Goal: Use online tool/utility: Utilize a website feature to perform a specific function

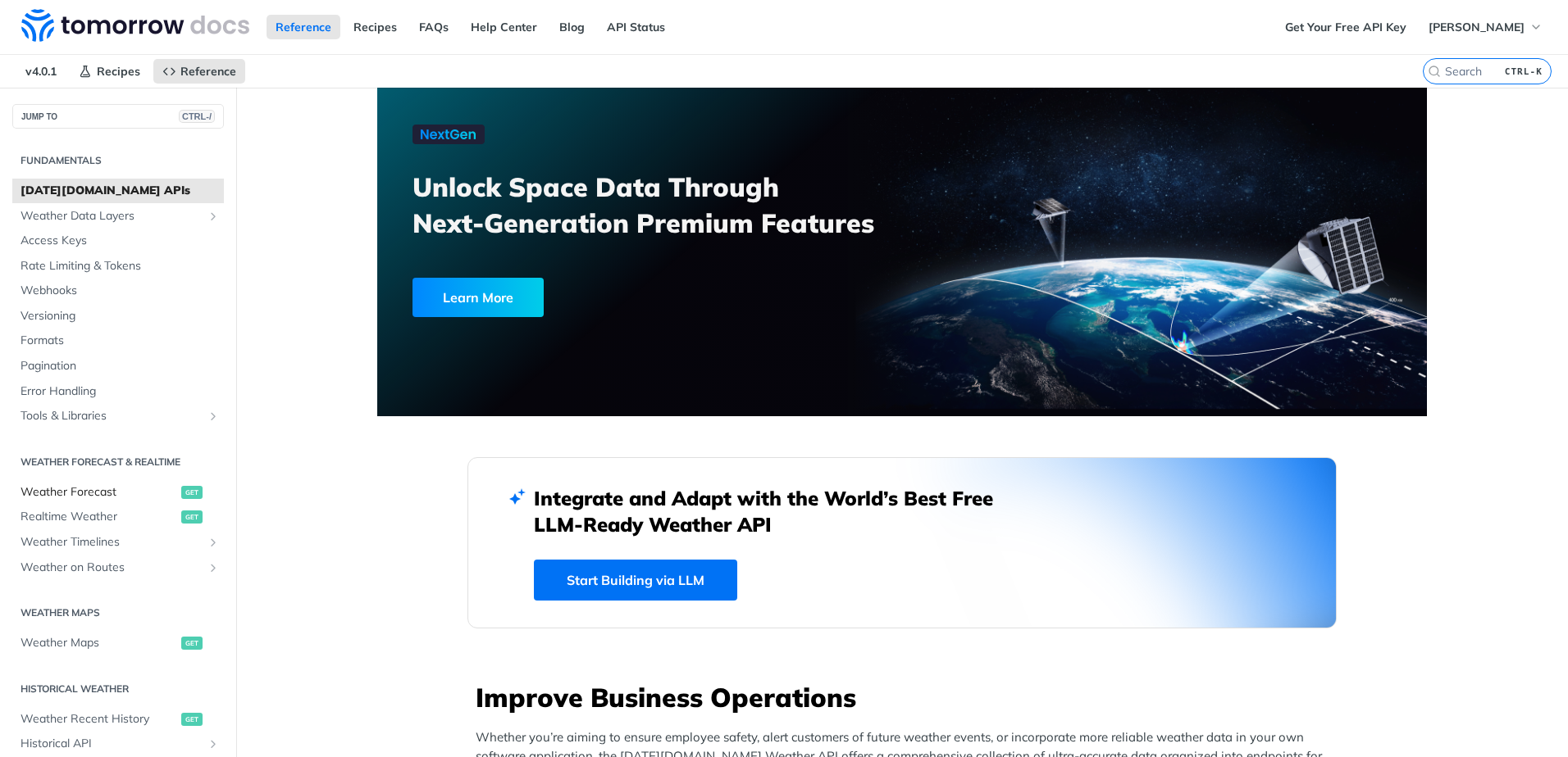
click at [115, 492] on span "Weather Forecast" at bounding box center [99, 492] width 157 height 16
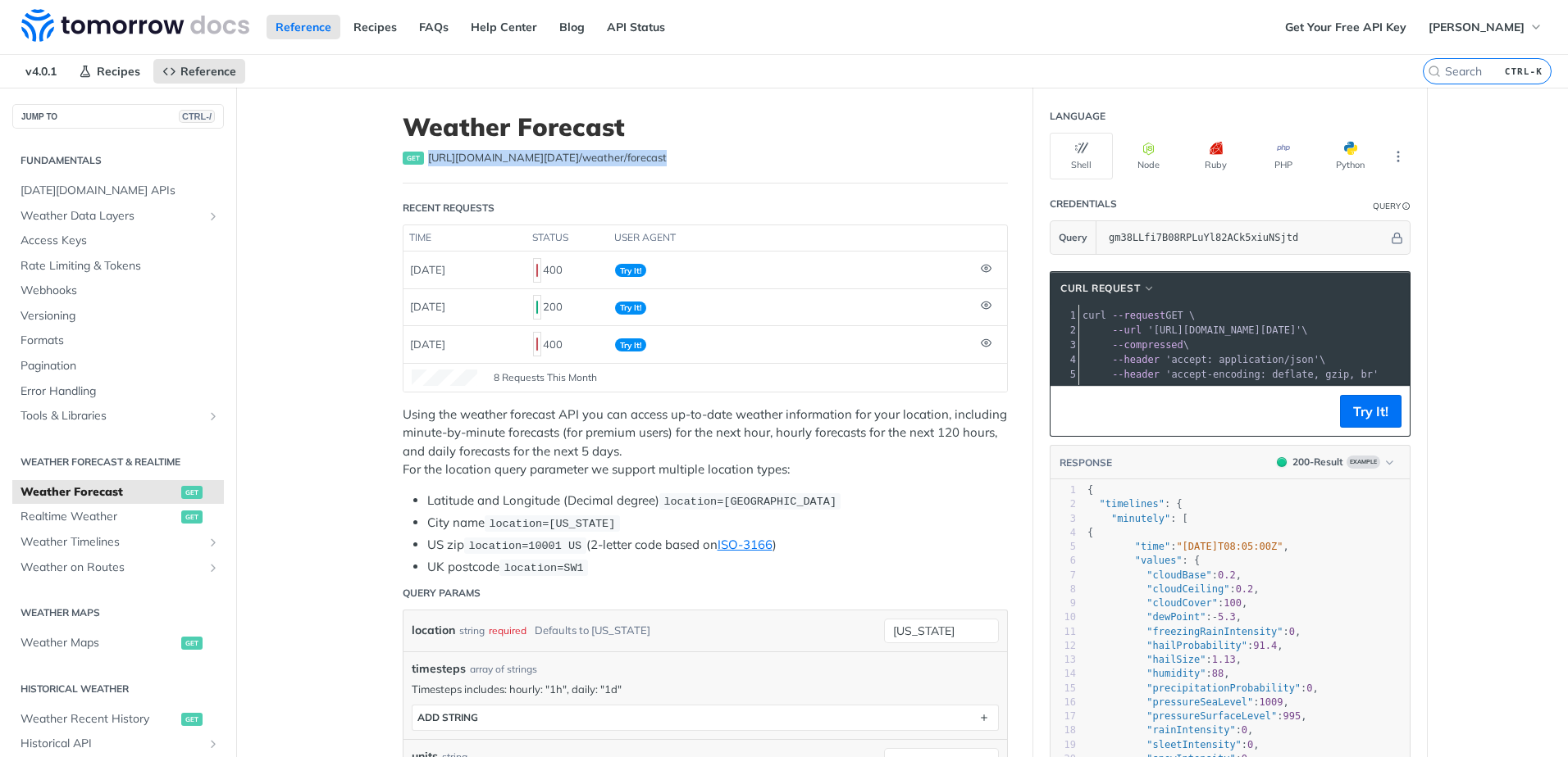
drag, startPoint x: 423, startPoint y: 158, endPoint x: 654, endPoint y: 158, distance: 231.0
click at [654, 158] on div "get [URL][DOMAIN_NAME][DATE] /weather/forecast" at bounding box center [706, 158] width 605 height 16
copy span "[URL][DOMAIN_NAME][DATE] /weather/forecast"
click at [698, 157] on div "get [URL][DOMAIN_NAME][DATE] /weather/forecast" at bounding box center [706, 158] width 605 height 16
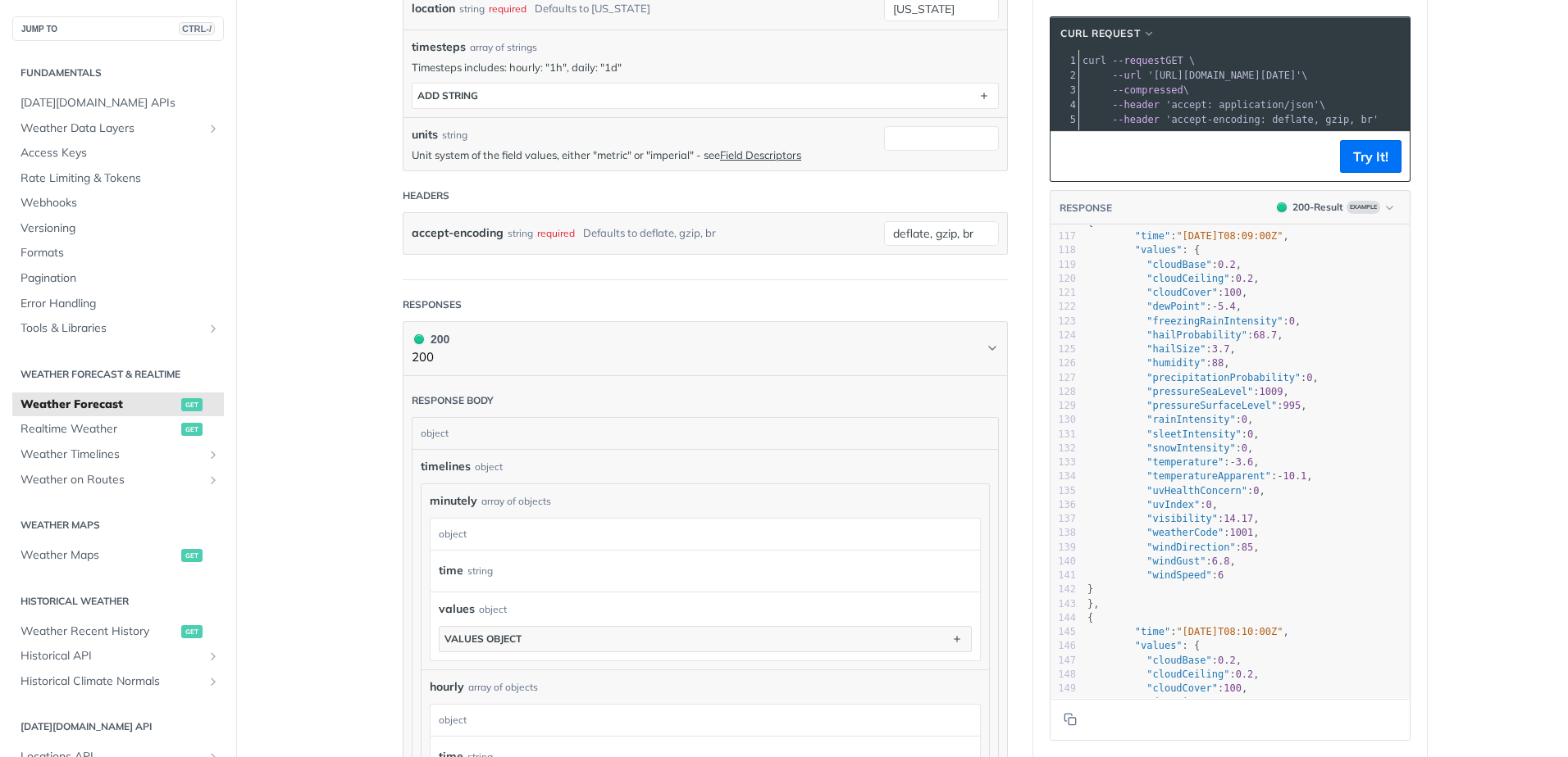
scroll to position [323, 0]
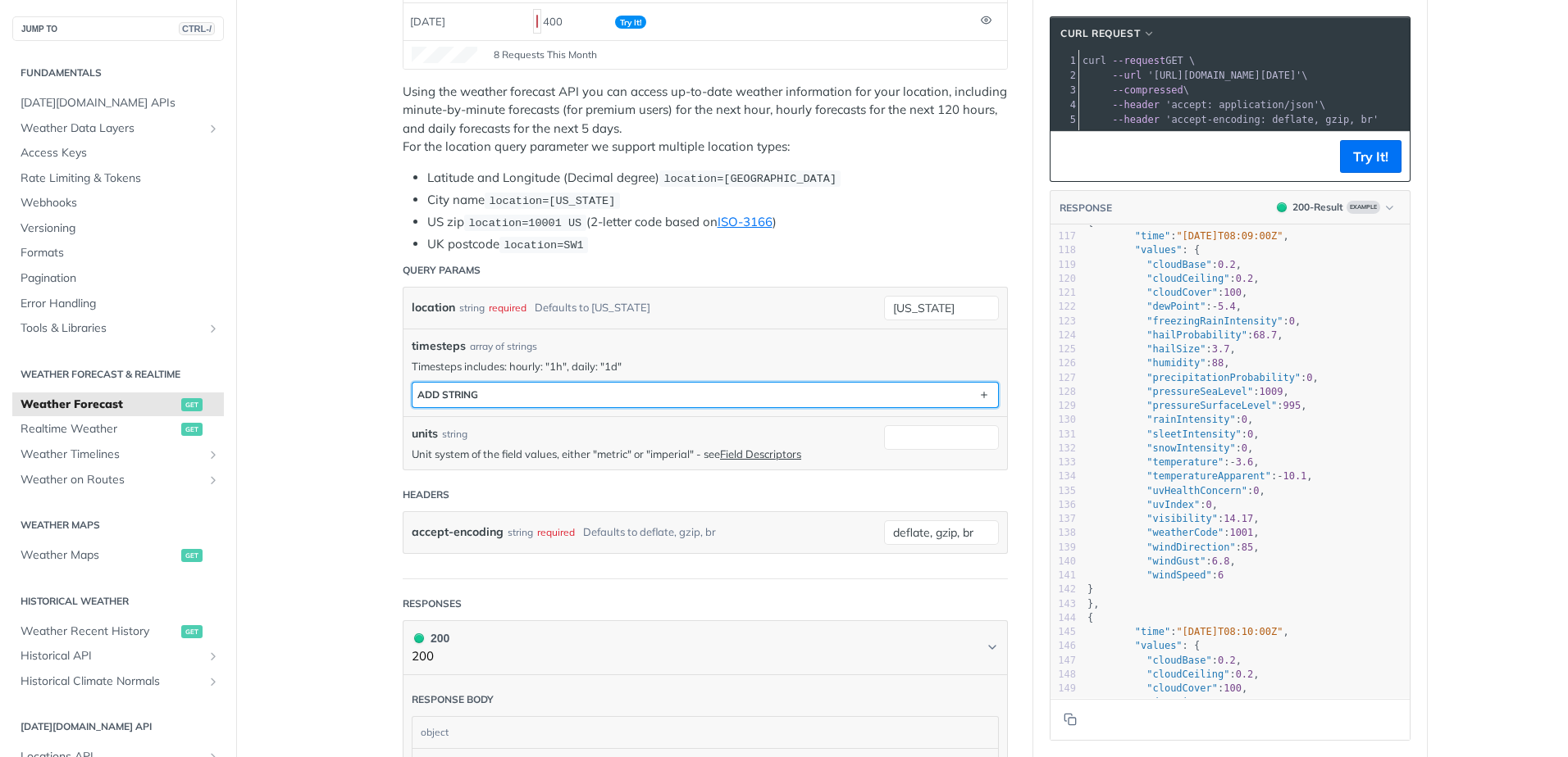
click at [699, 388] on button "ADD string" at bounding box center [705, 395] width 585 height 24
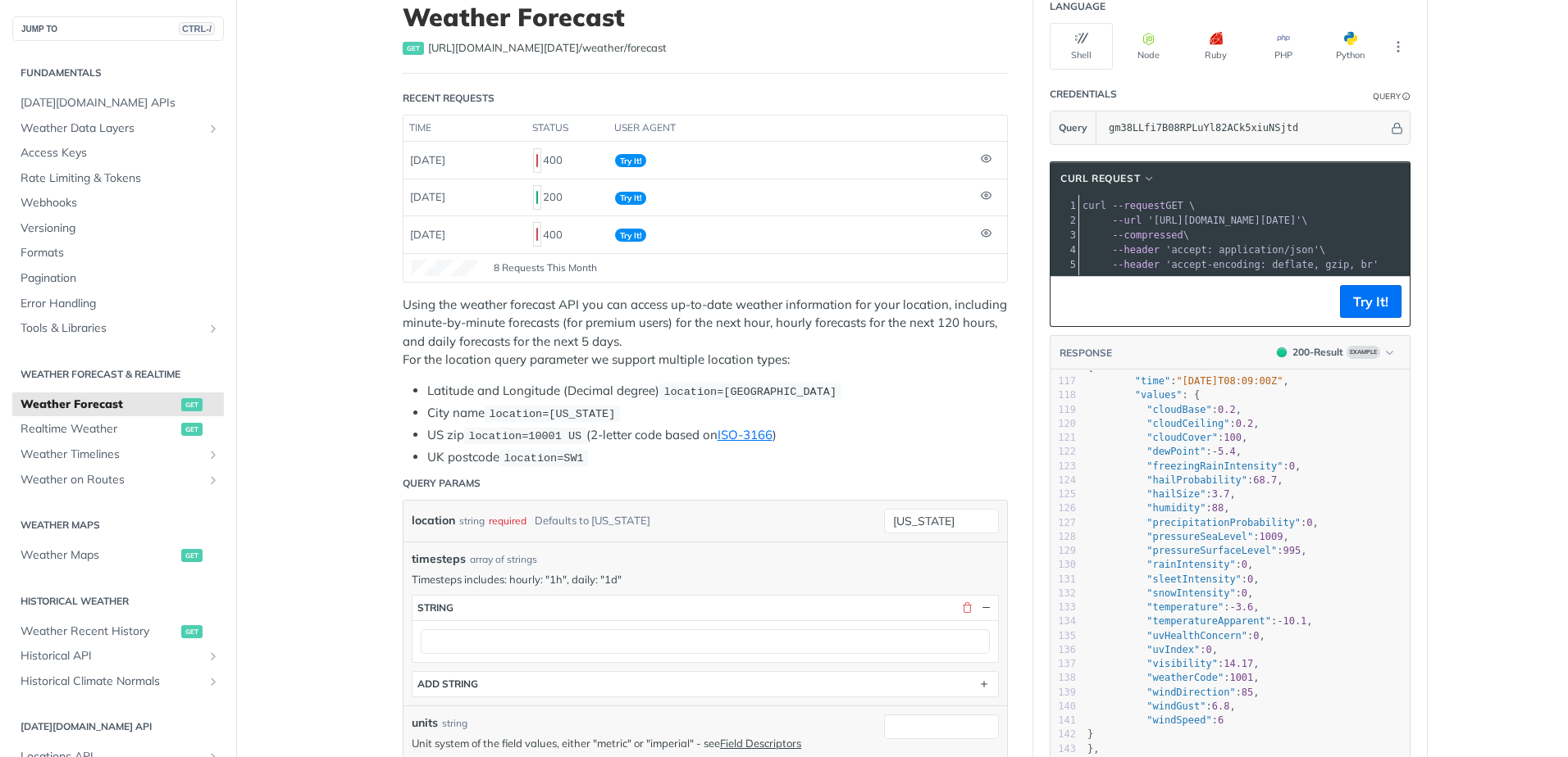
scroll to position [0, 0]
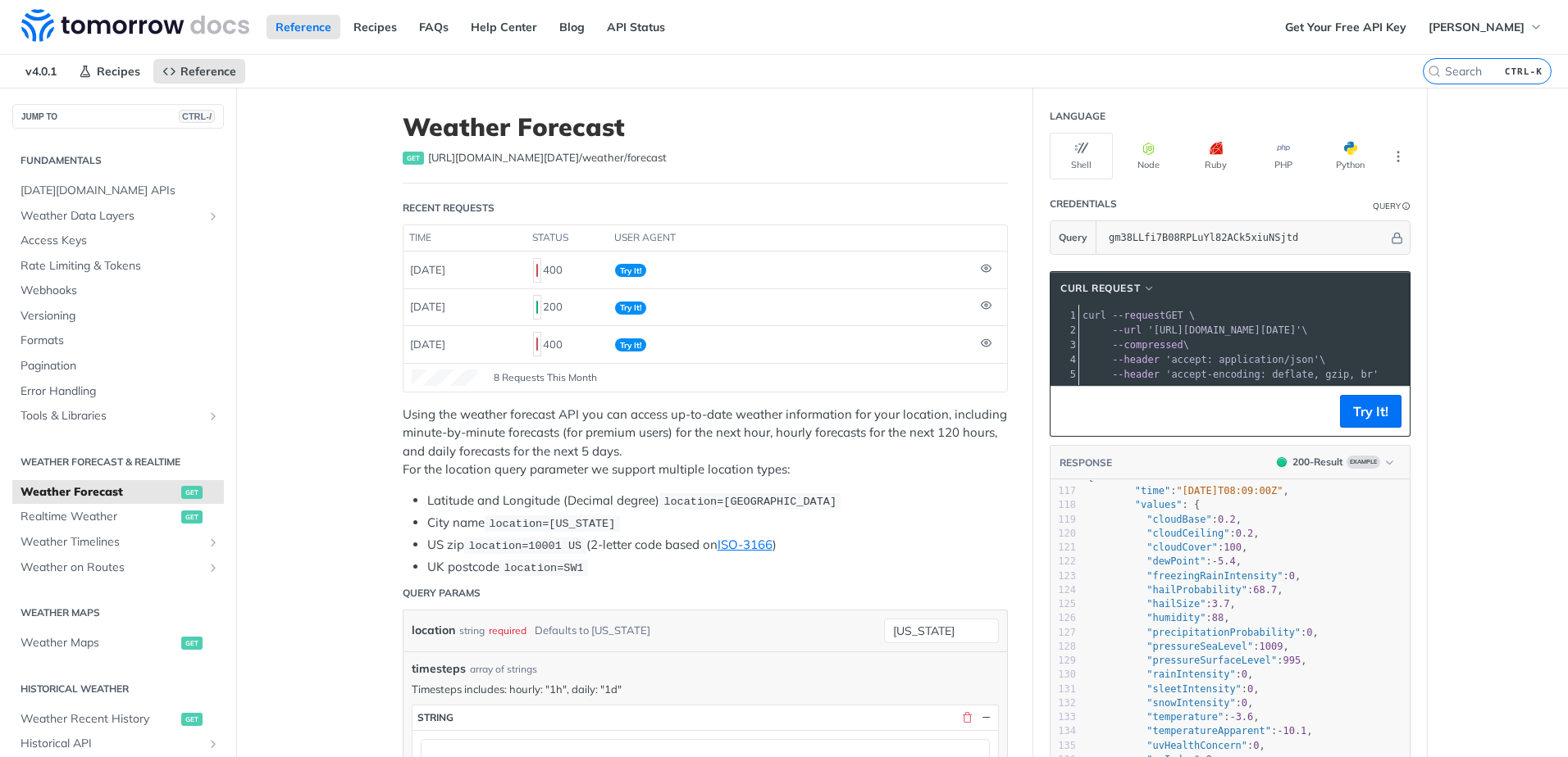
click at [613, 159] on span "[URL][DOMAIN_NAME][DATE] /weather/forecast" at bounding box center [548, 158] width 239 height 16
copy span "[URL][DOMAIN_NAME][DATE] /weather/forecast"
click at [540, 440] on p "Using the weather forecast API you can access up-to-date weather information fo…" at bounding box center [706, 442] width 605 height 74
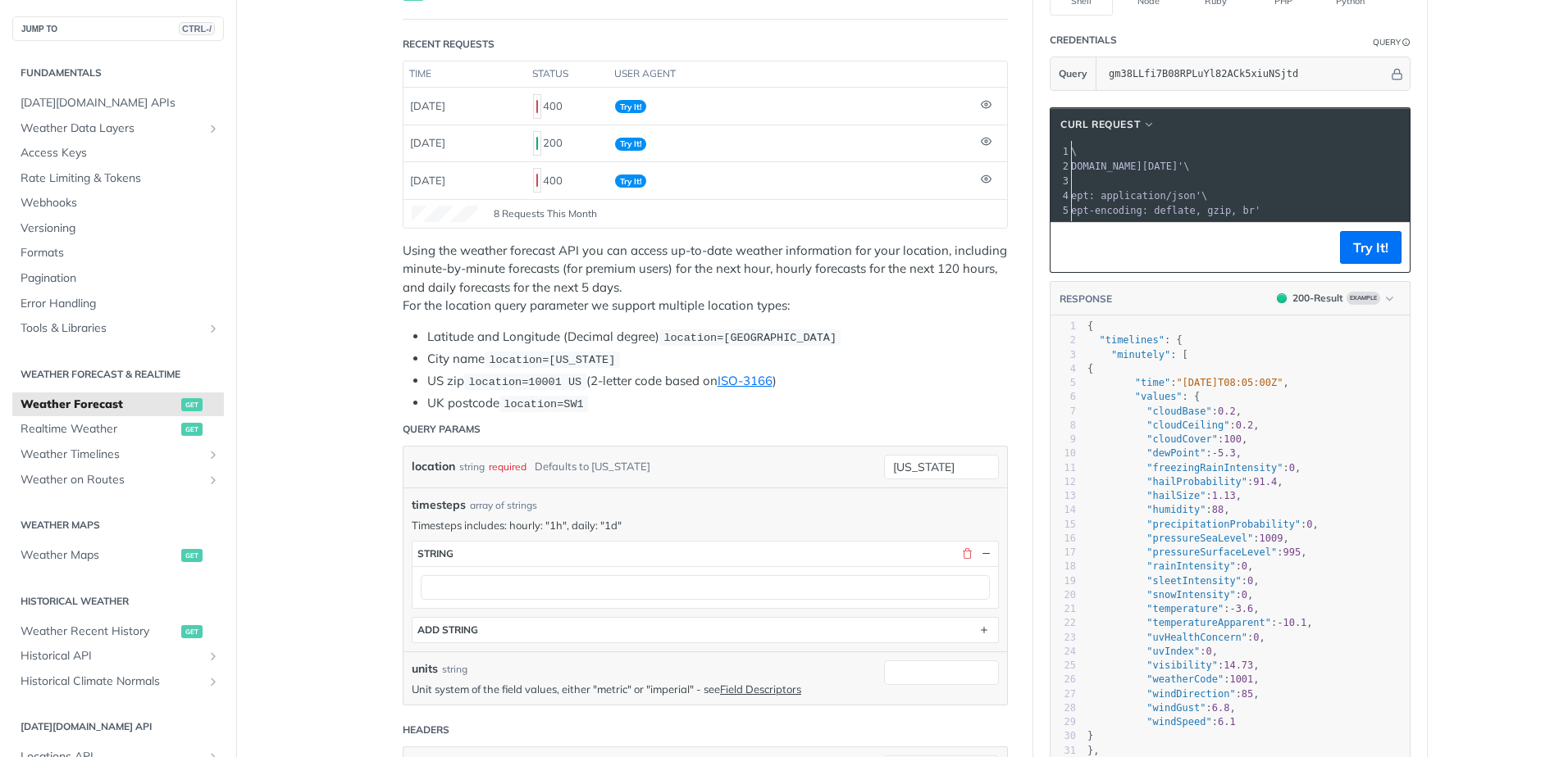
scroll to position [0, 138]
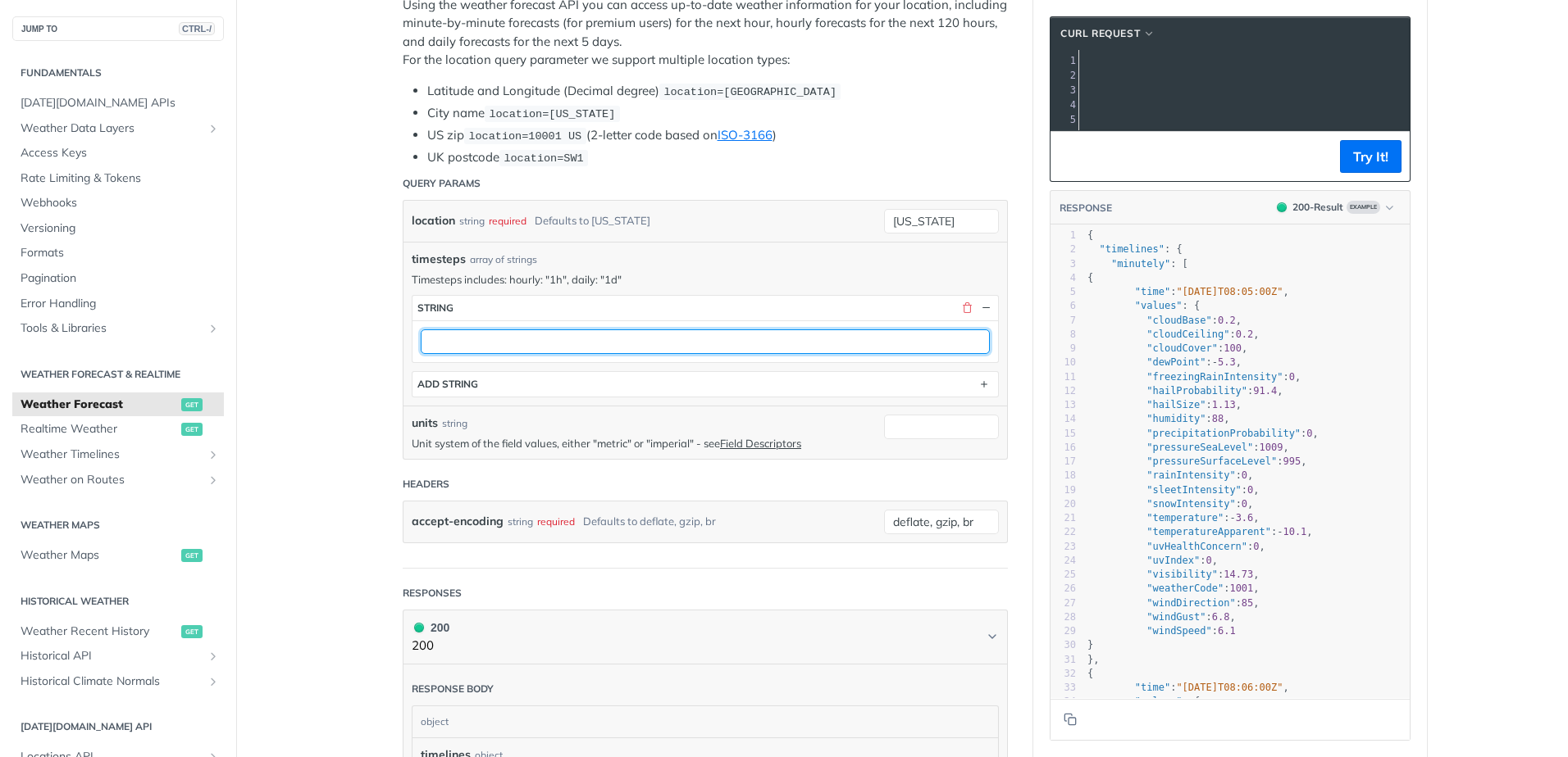
click at [666, 342] on input "text" at bounding box center [706, 342] width 569 height 24
type input "hourly"
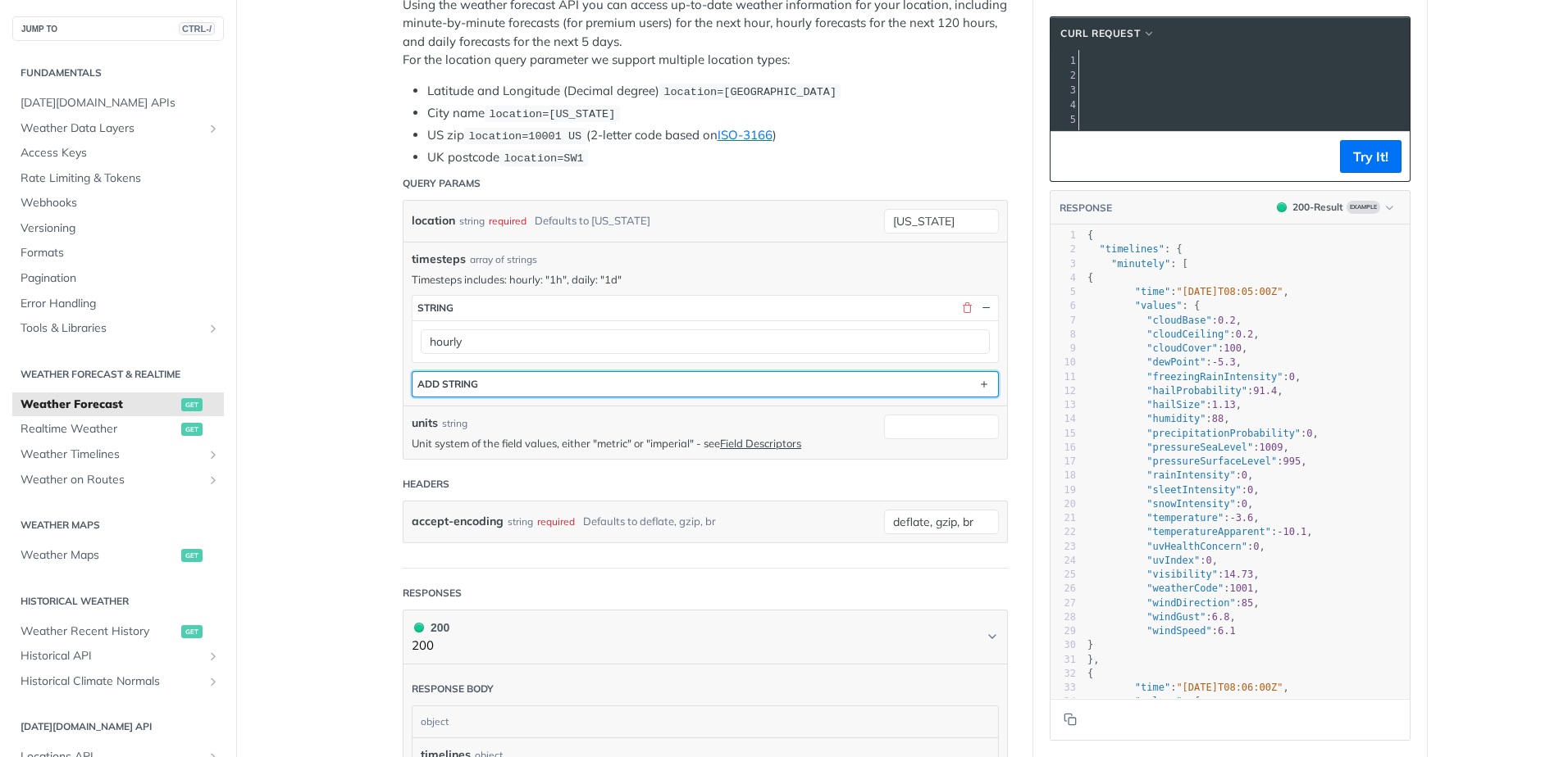
click at [546, 389] on button "ADD string" at bounding box center [705, 384] width 585 height 24
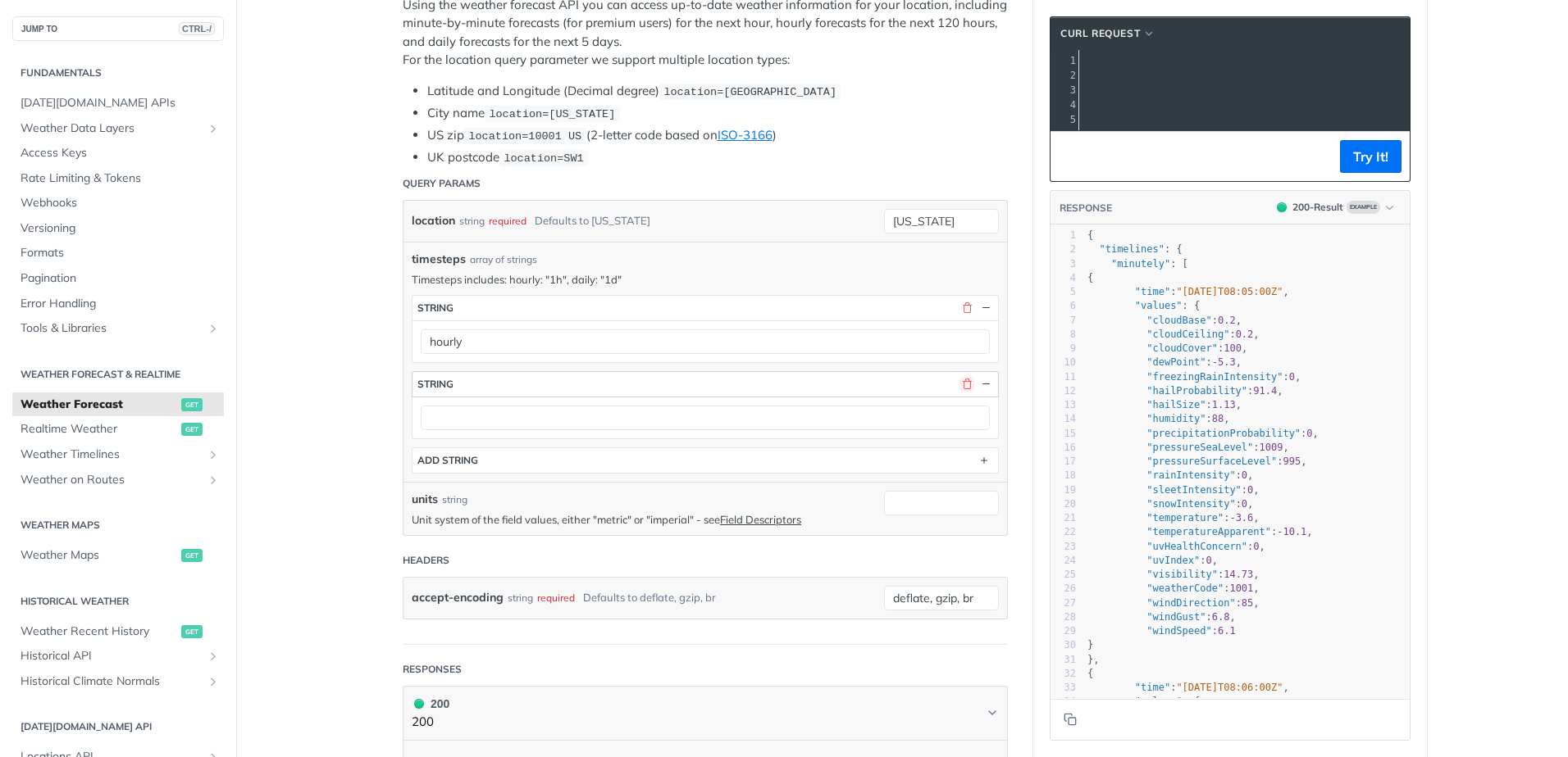
click at [959, 377] on button "button" at bounding box center [967, 384] width 15 height 15
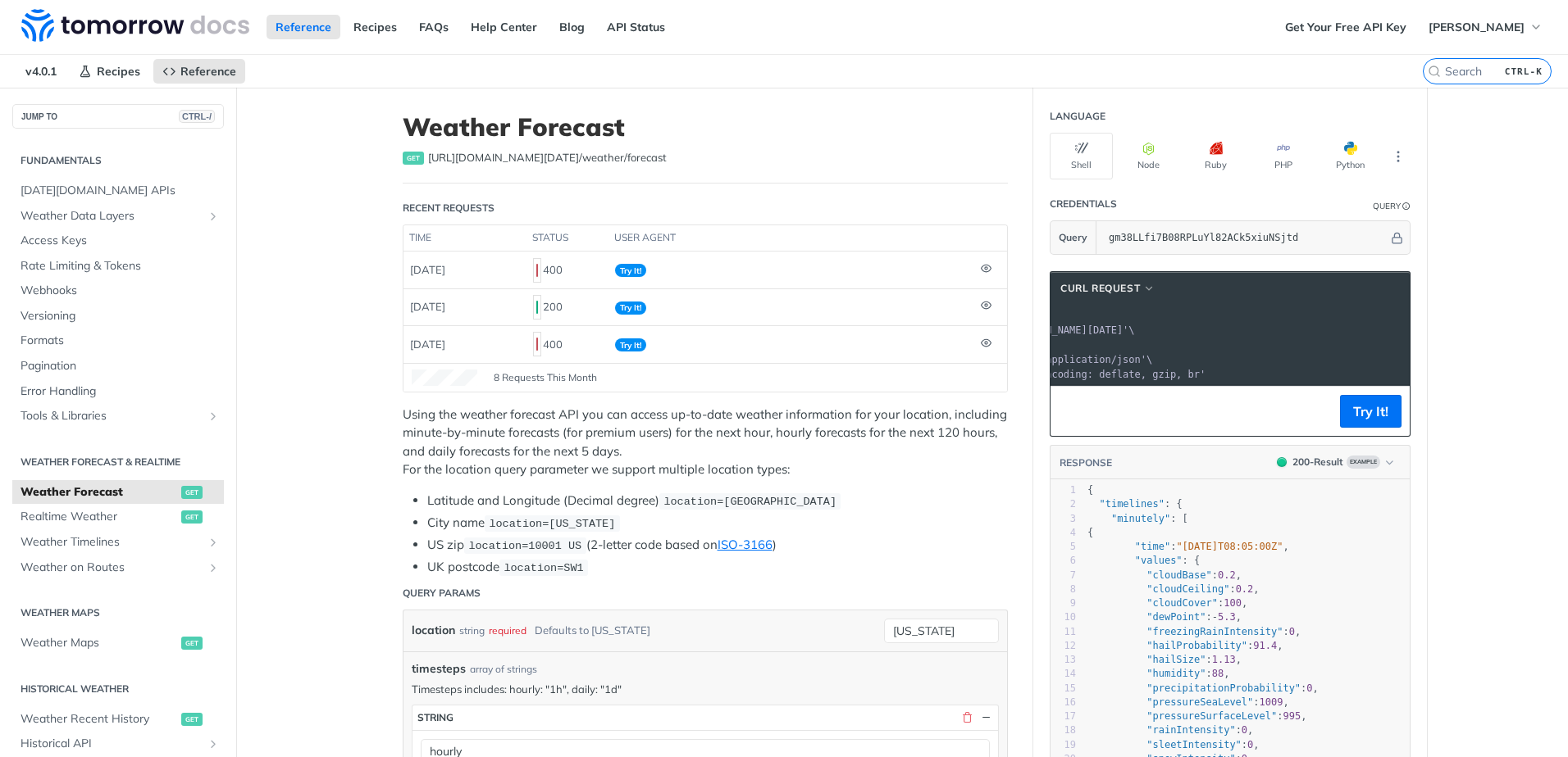
scroll to position [0, 0]
click at [1363, 428] on button "Try It!" at bounding box center [1370, 411] width 61 height 33
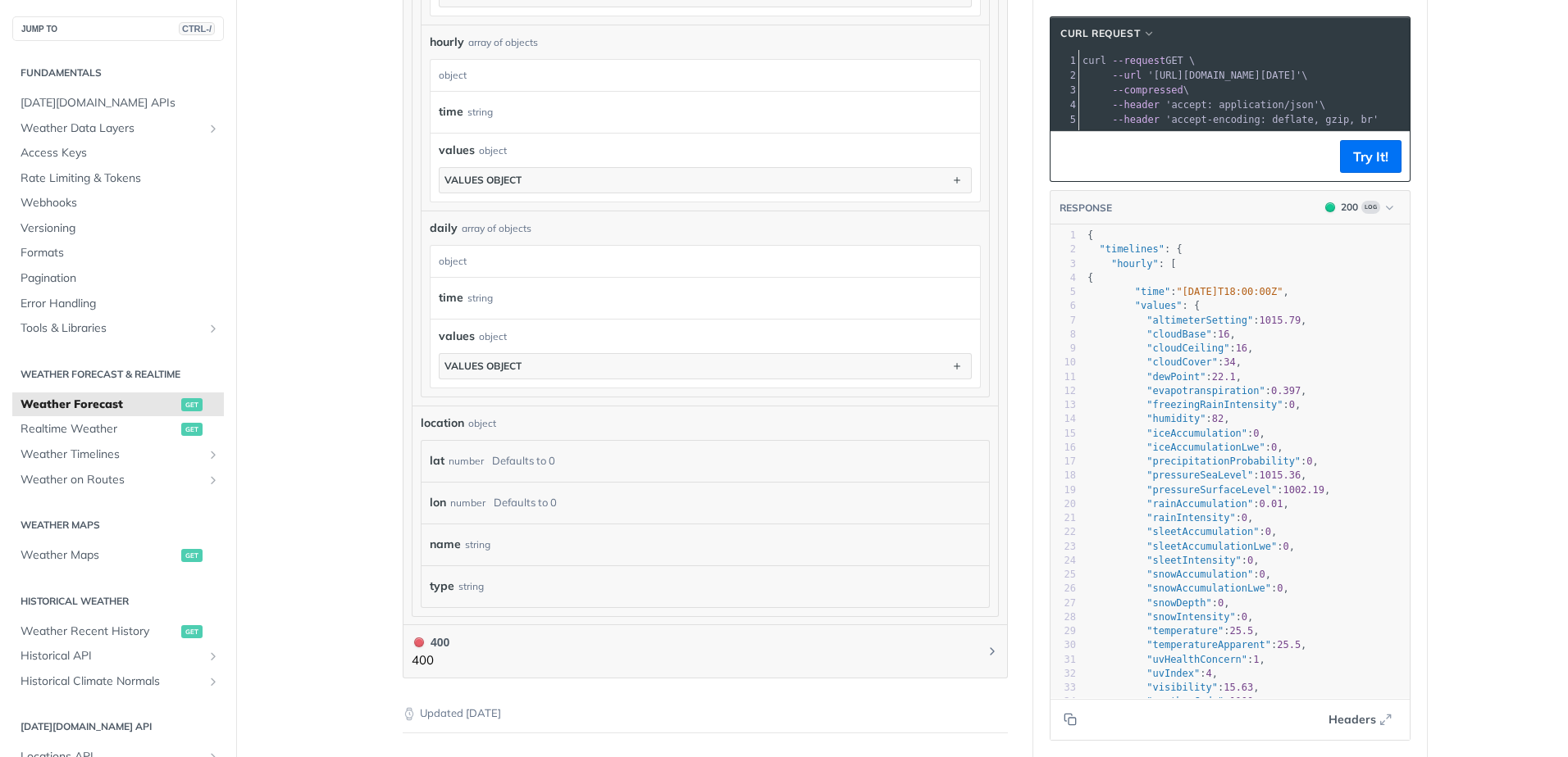
scroll to position [1311, 0]
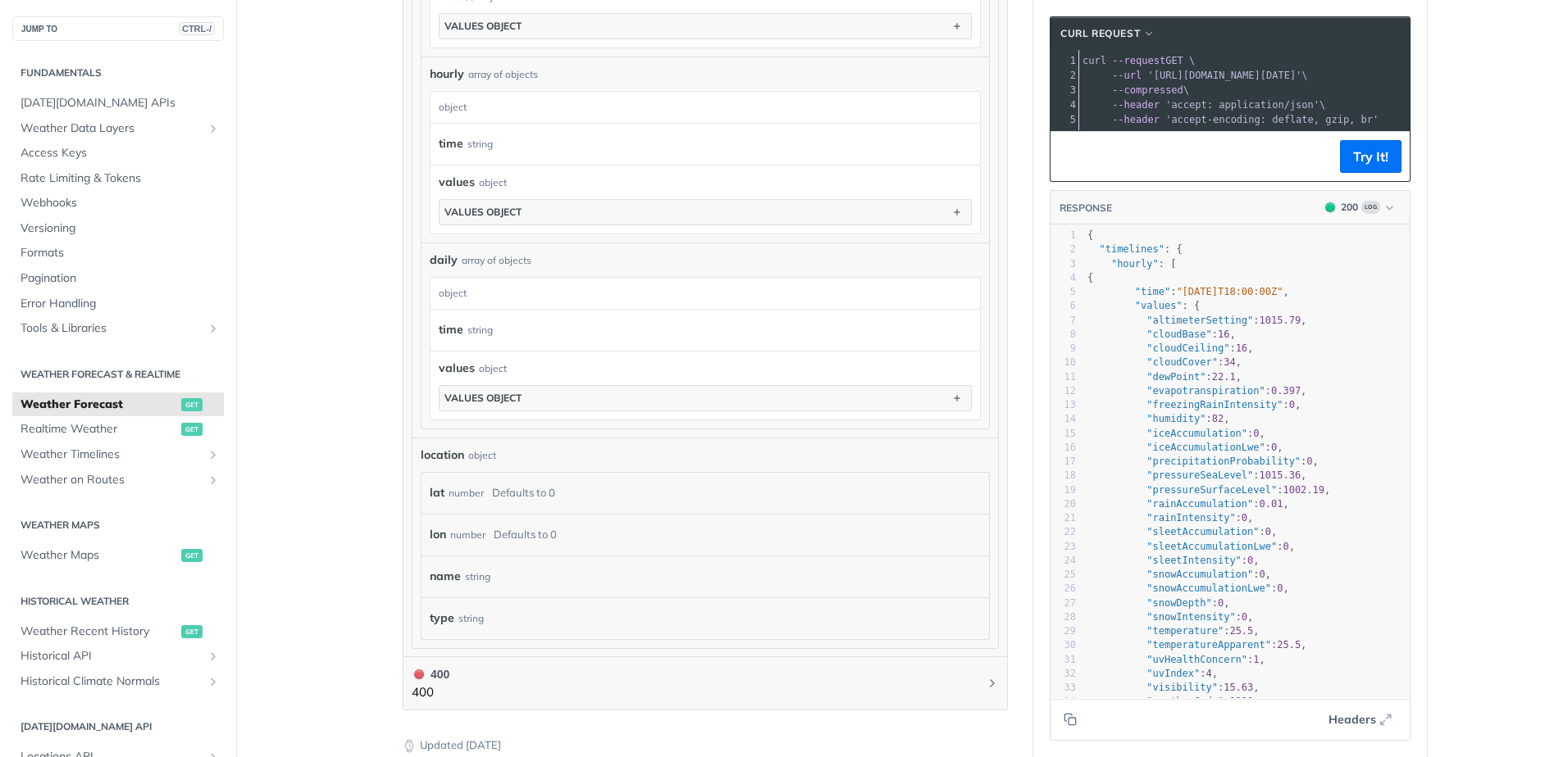
click at [556, 489] on div "lat number Defaults to 0" at bounding box center [705, 493] width 551 height 24
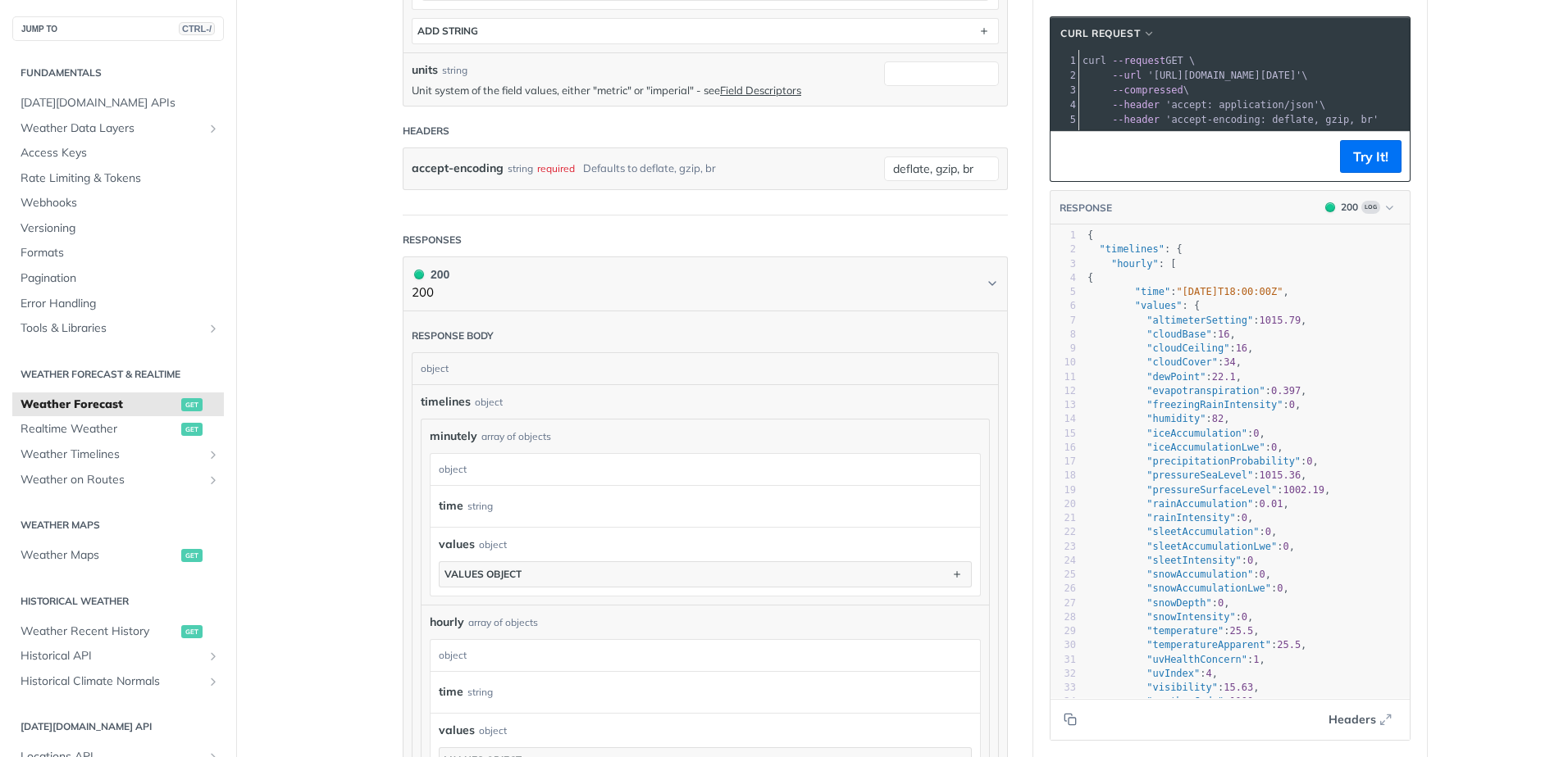
scroll to position [656, 0]
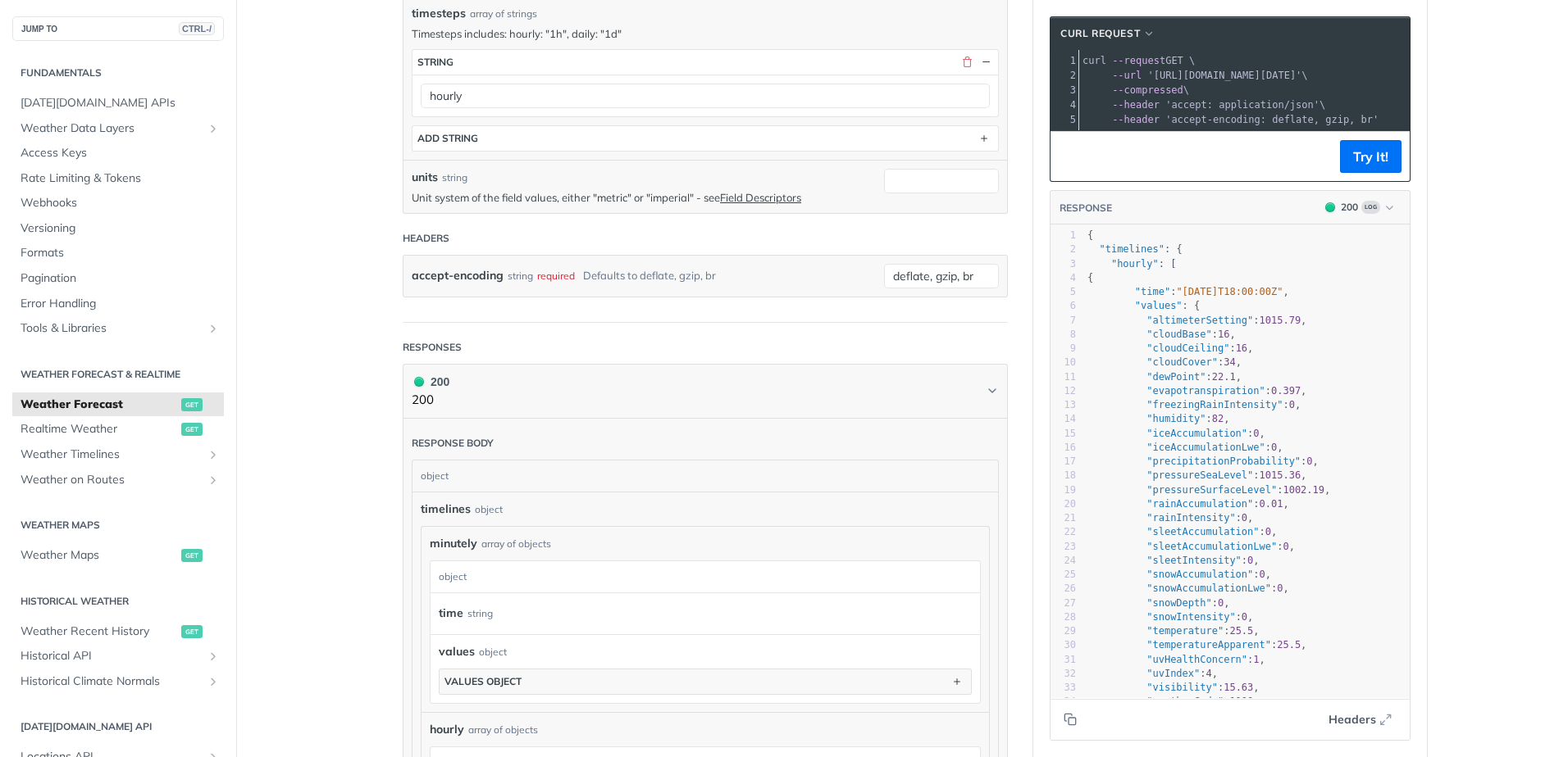
click at [337, 292] on main "JUMP TO CTRL-/ Fundamentals [DATE][DOMAIN_NAME] APIs Weather Data Layers Core P…" at bounding box center [784, 516] width 1568 height 2169
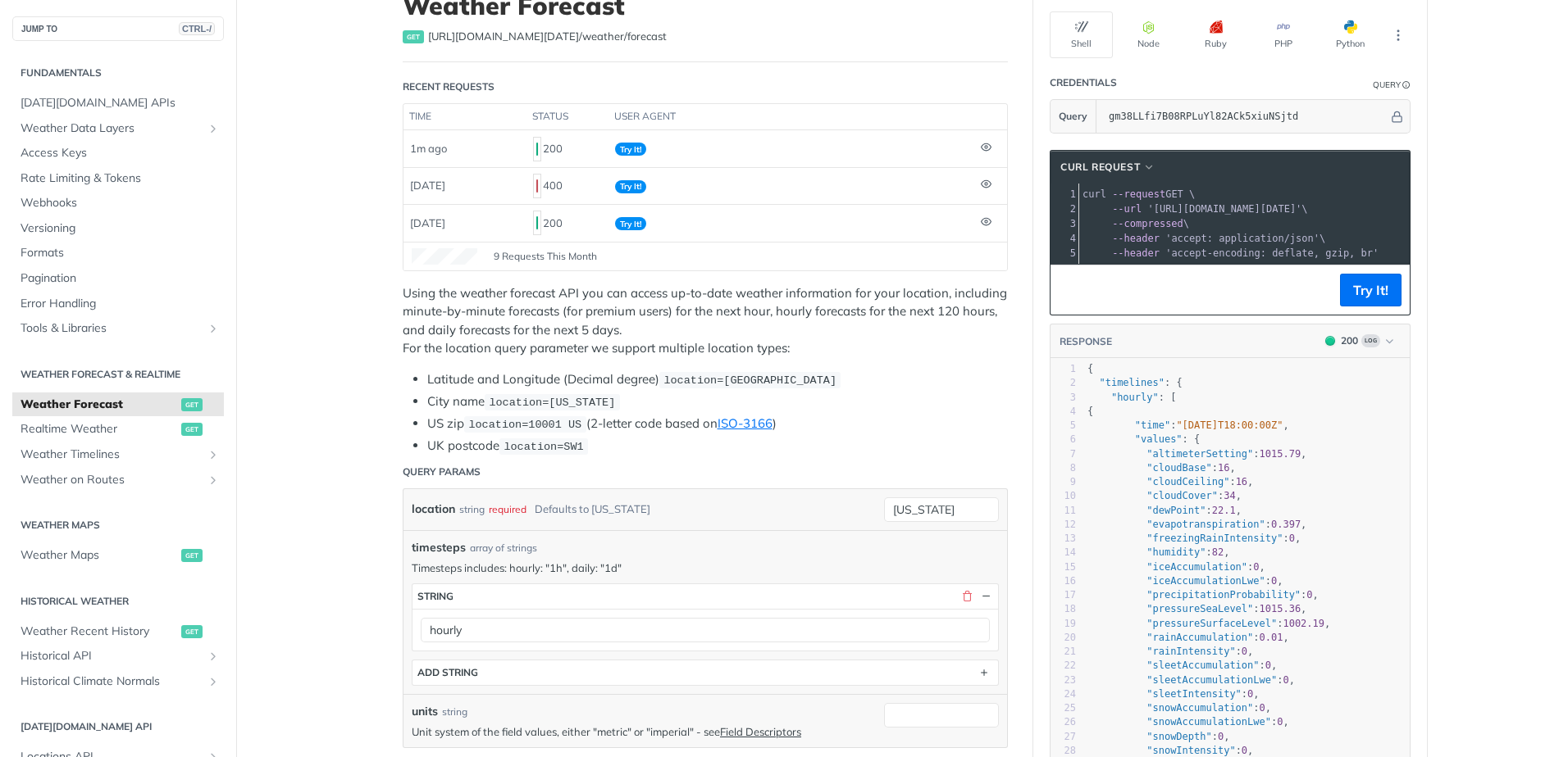
click at [579, 408] on code "location=[US_STATE]" at bounding box center [552, 402] width 135 height 16
click at [579, 407] on span "location=[US_STATE]" at bounding box center [551, 402] width 126 height 12
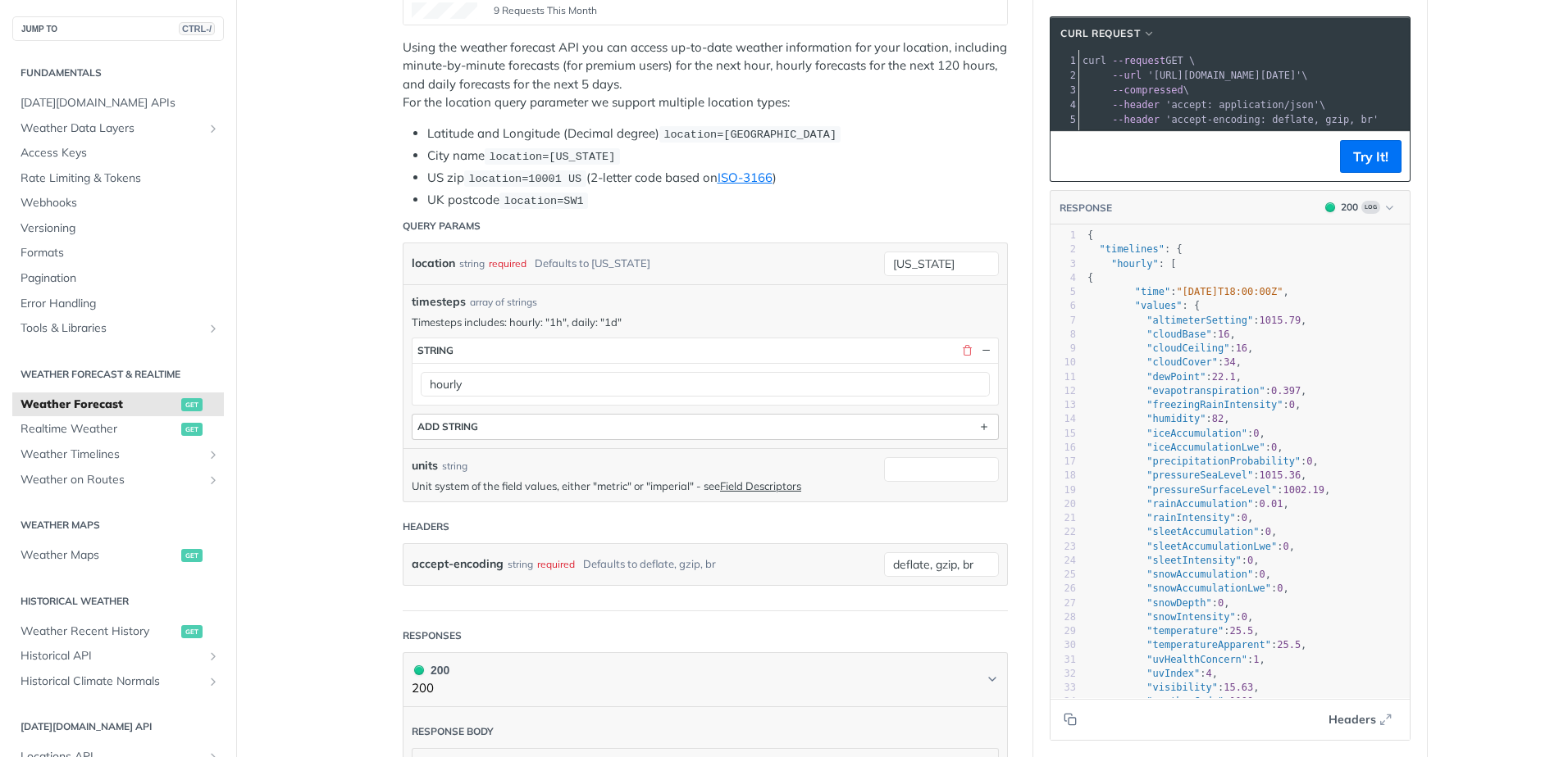
scroll to position [449, 0]
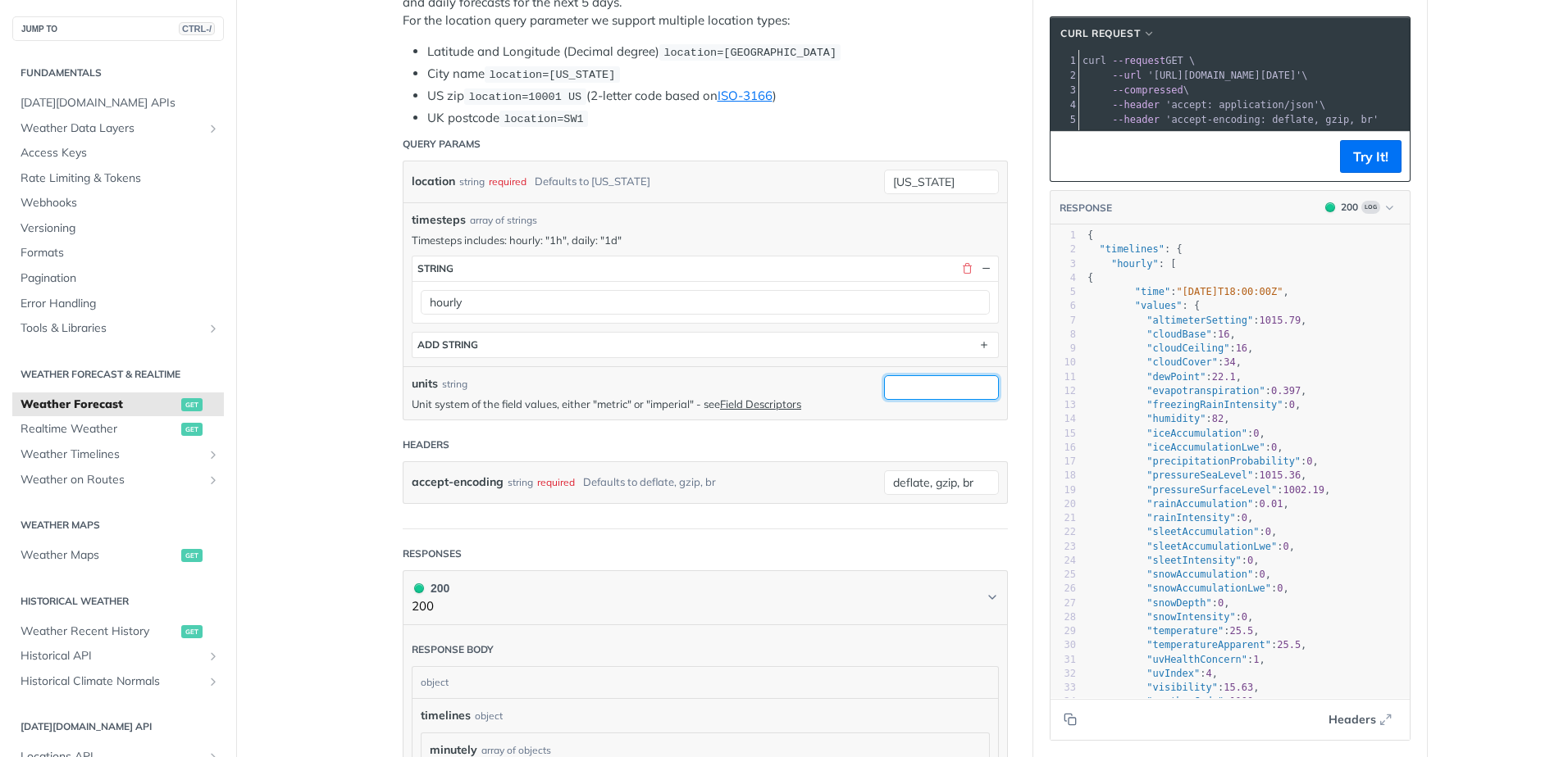
click at [901, 387] on input "units" at bounding box center [941, 388] width 115 height 24
type input "imperial"
click at [754, 444] on header "Headers" at bounding box center [706, 444] width 605 height 33
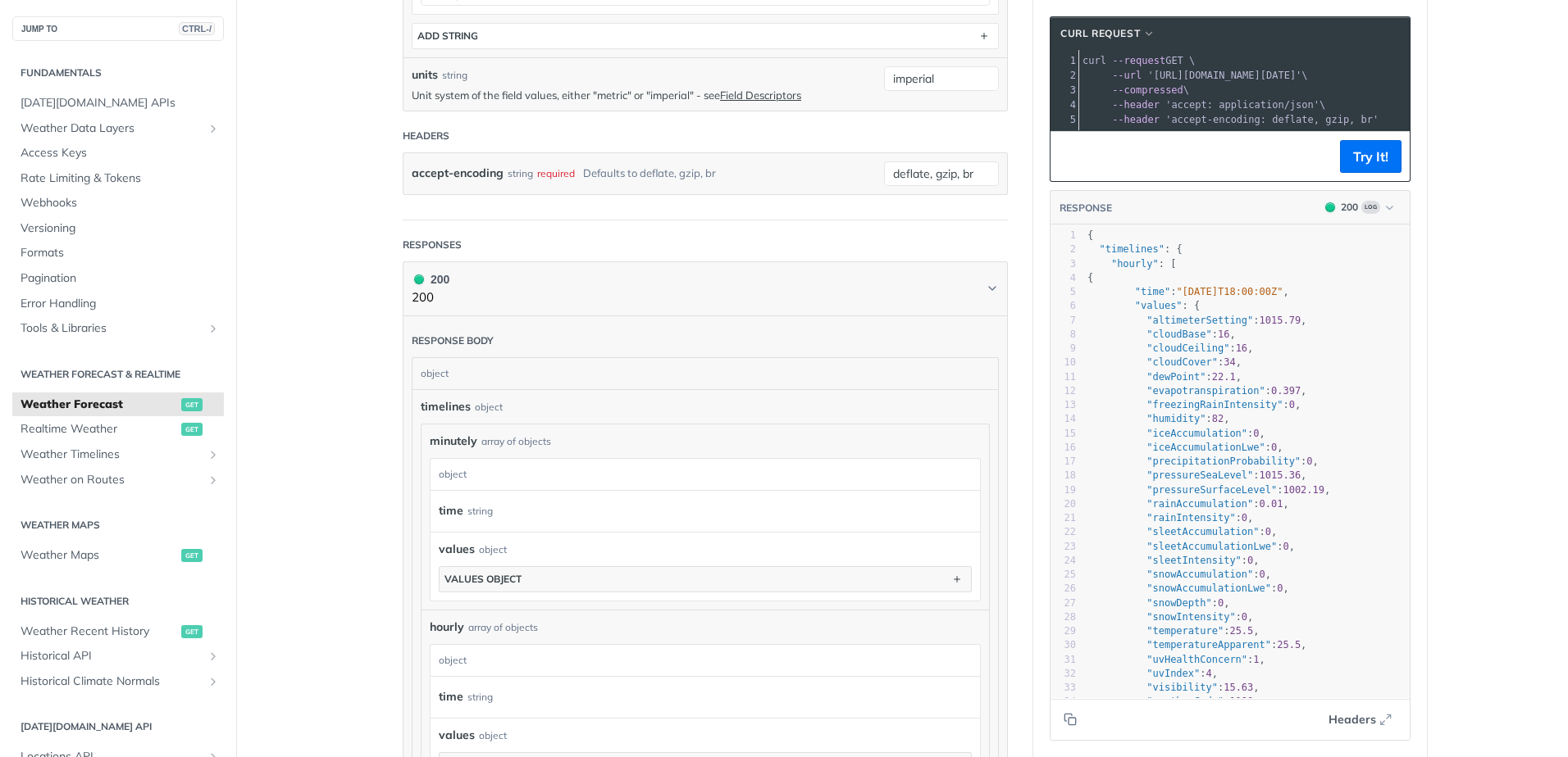
scroll to position [859, 0]
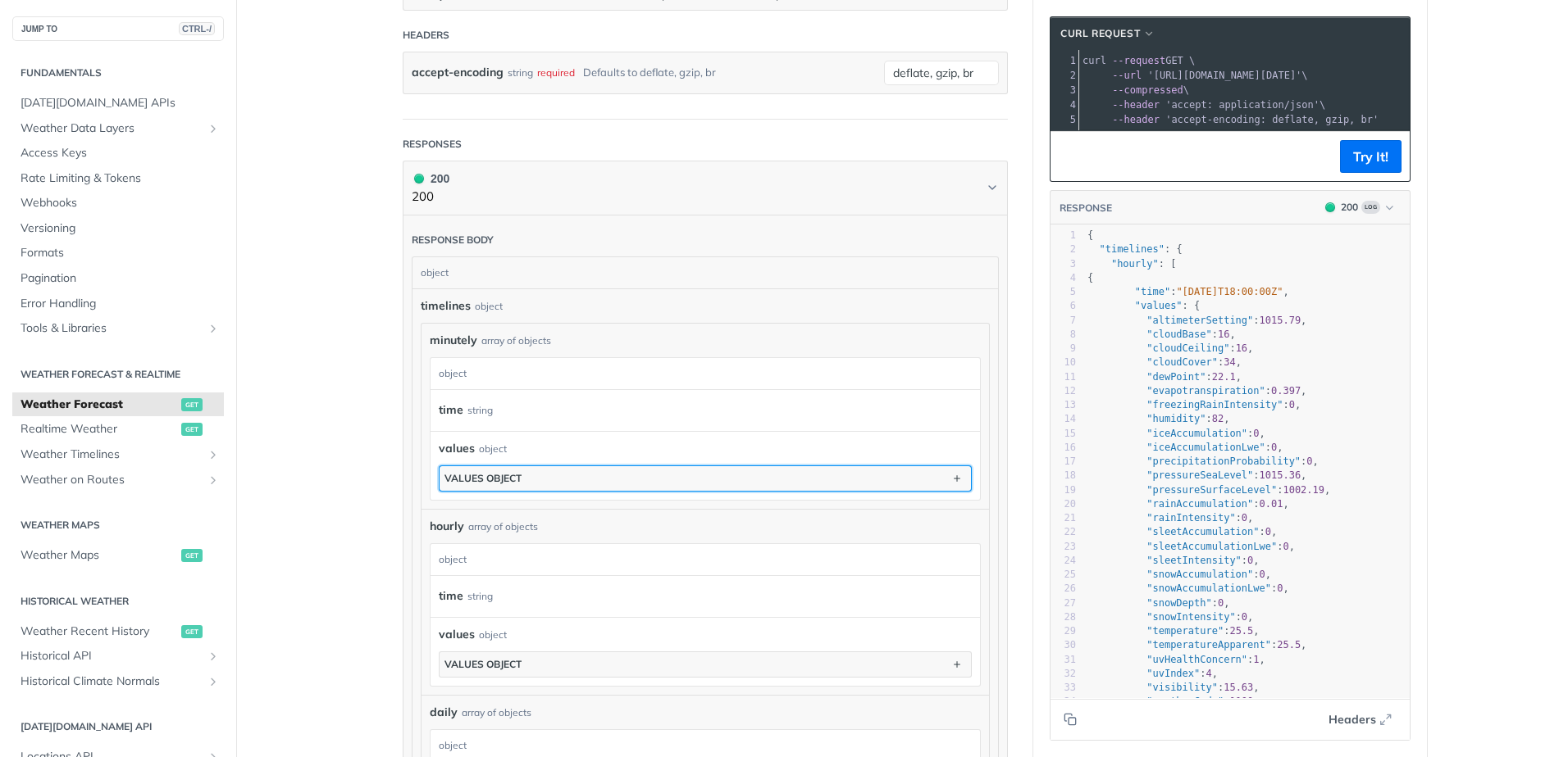
click at [477, 475] on div "values object" at bounding box center [483, 478] width 77 height 12
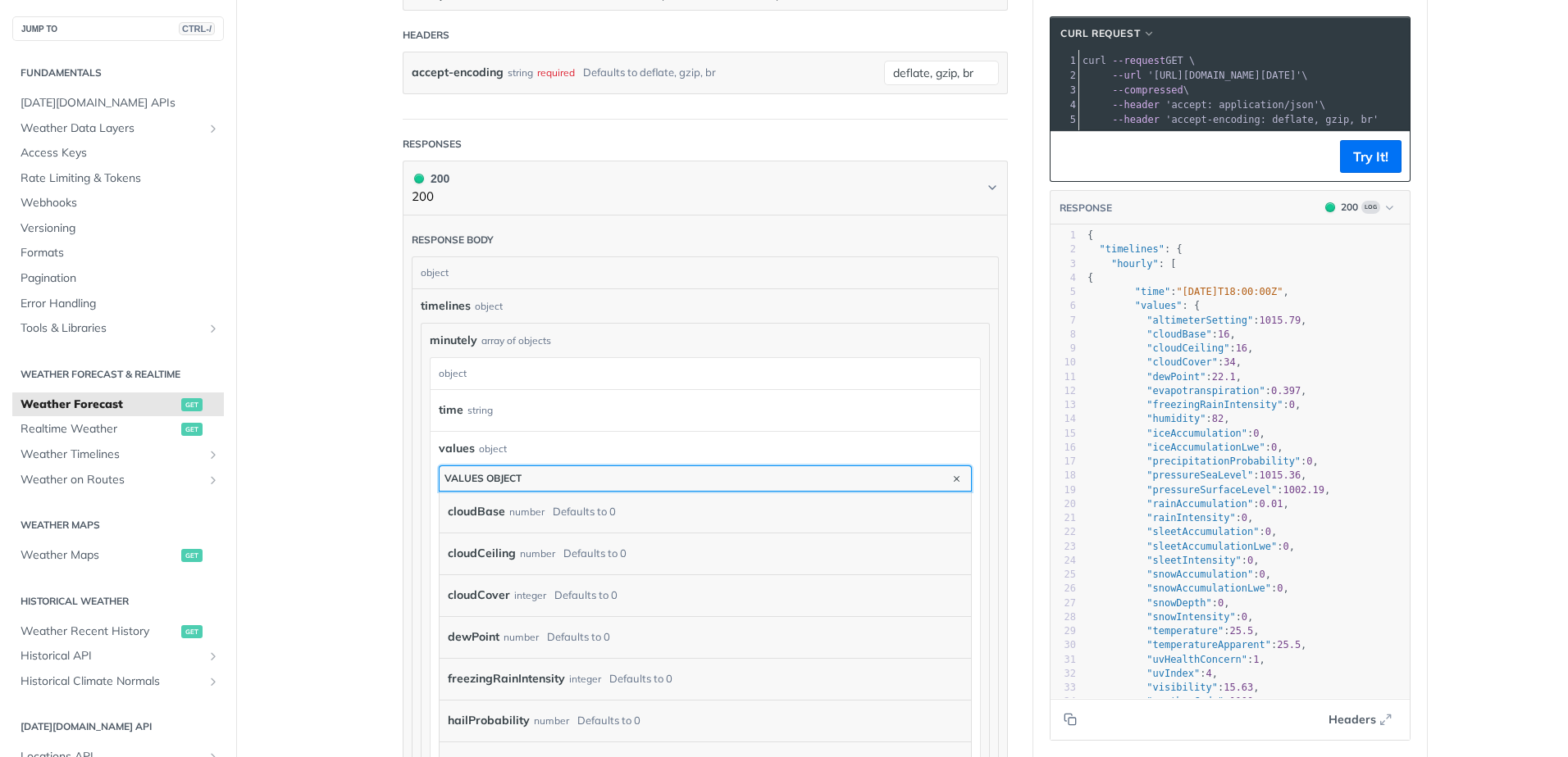
click at [477, 475] on div "values object" at bounding box center [483, 478] width 77 height 12
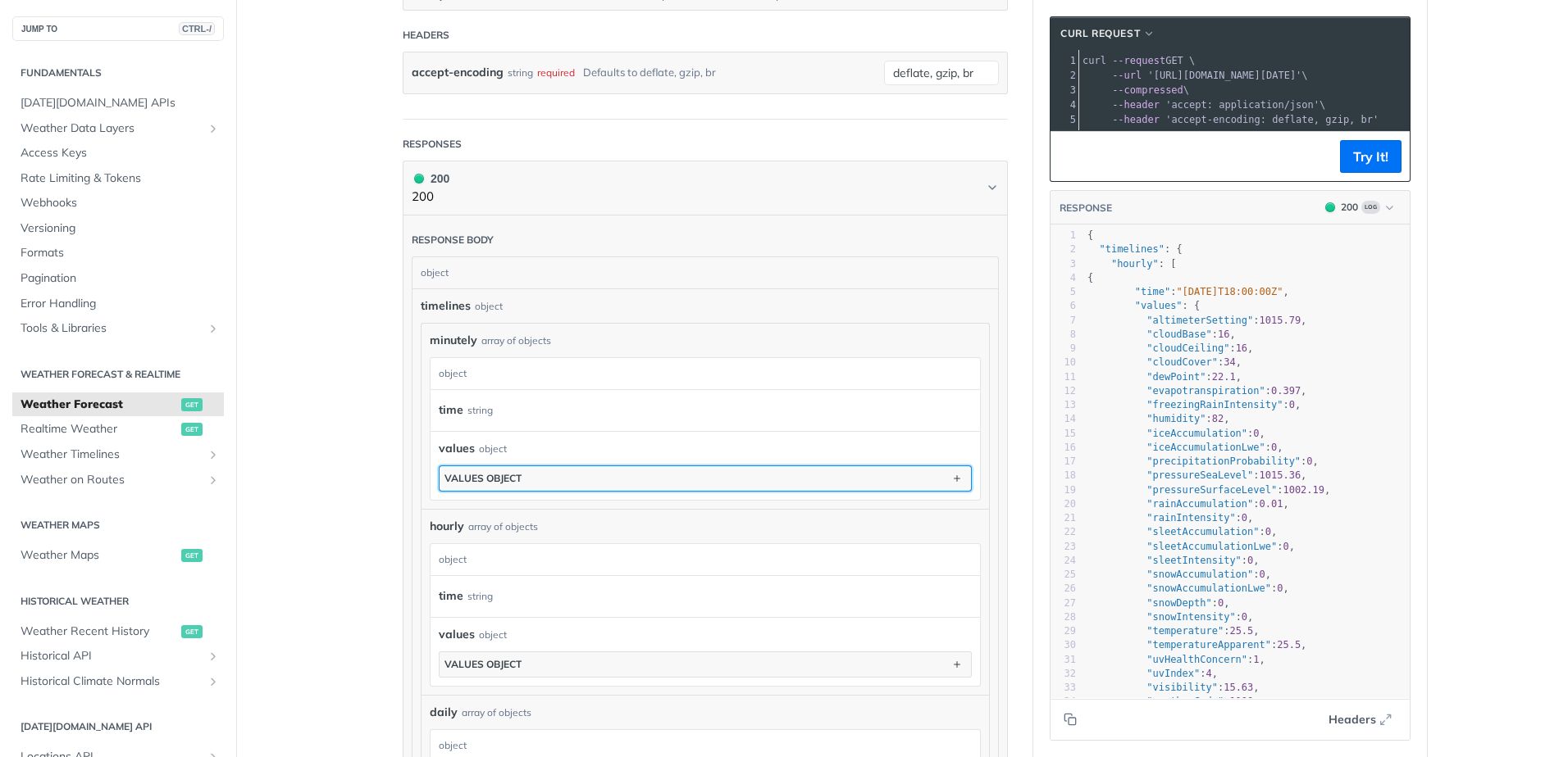
click at [484, 472] on div "values object" at bounding box center [483, 478] width 77 height 12
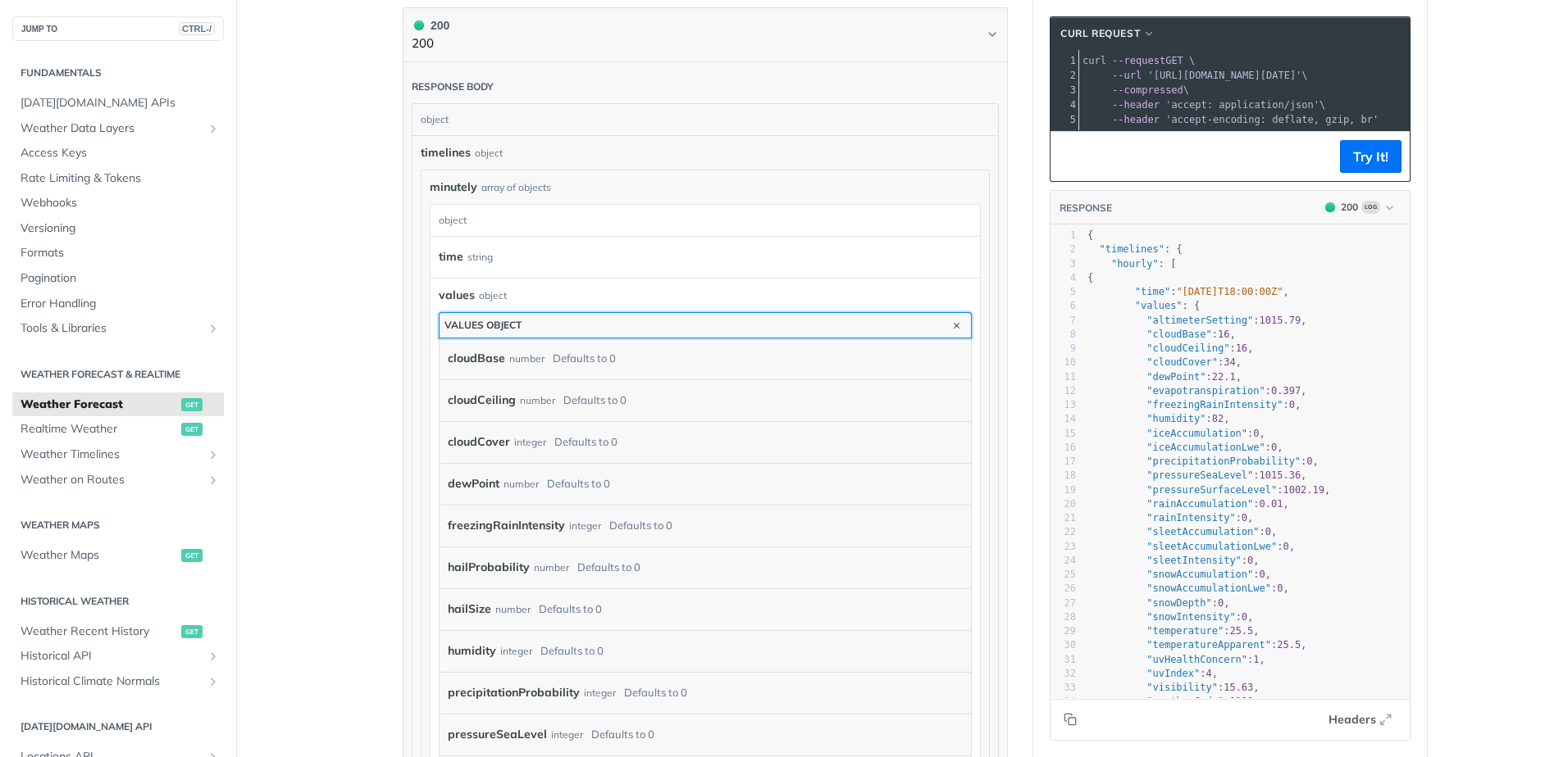
scroll to position [1023, 0]
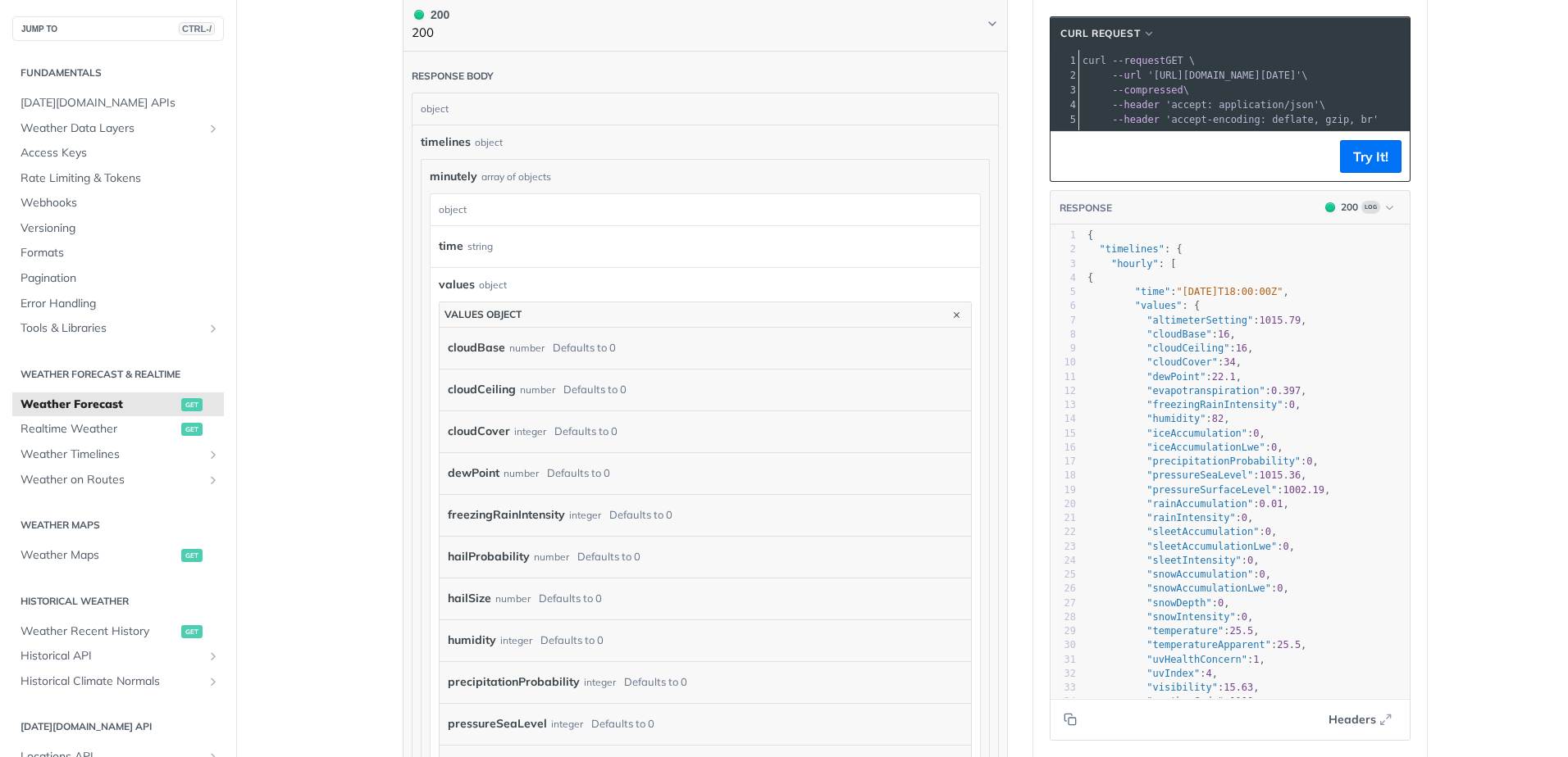
click at [494, 545] on label "hailProbability" at bounding box center [488, 556] width 82 height 23
click at [493, 353] on label "cloudBase" at bounding box center [475, 348] width 57 height 23
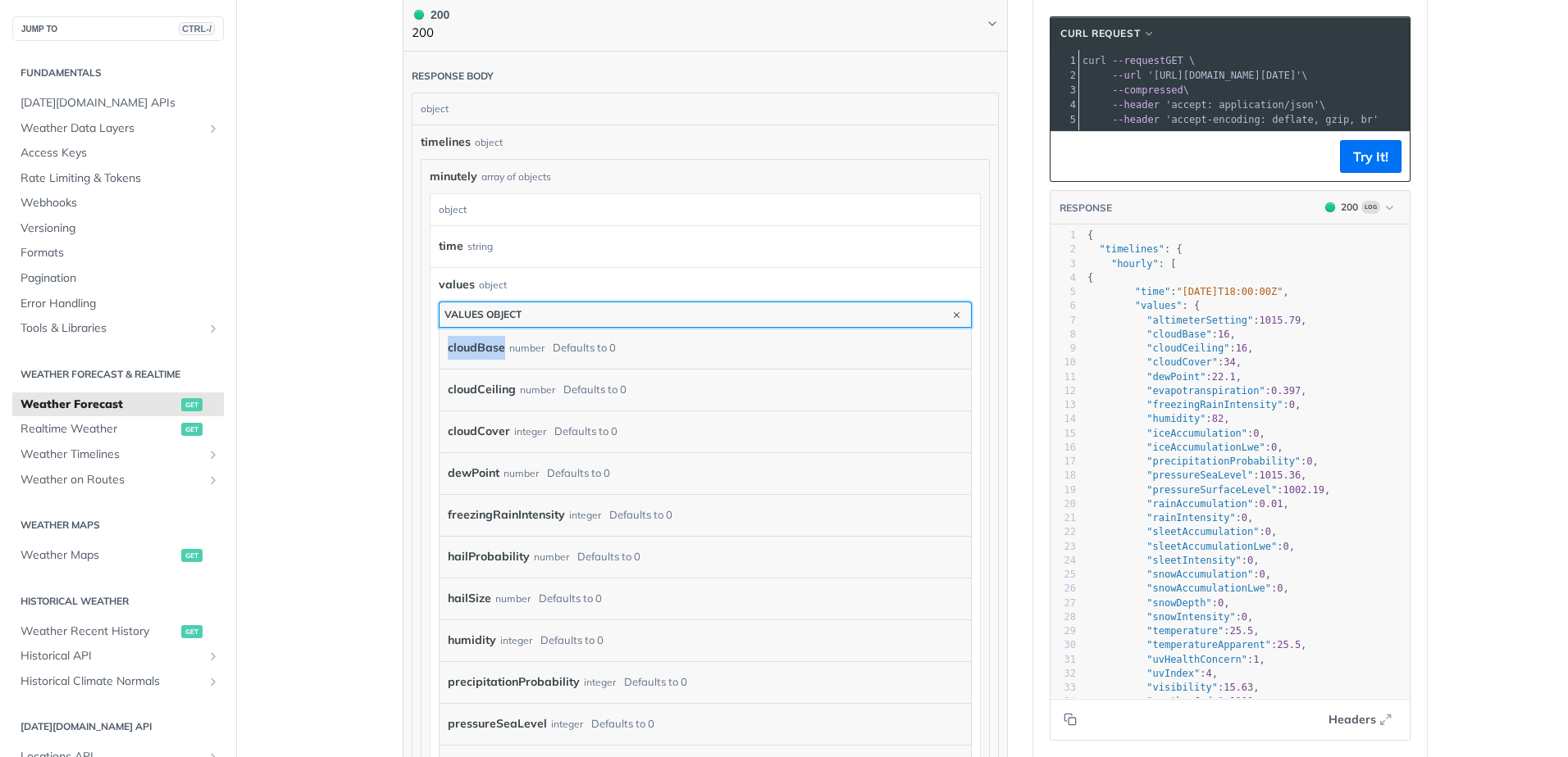
drag, startPoint x: 493, startPoint y: 353, endPoint x: 491, endPoint y: 318, distance: 35.1
click at [491, 318] on button "values object" at bounding box center [706, 315] width 532 height 24
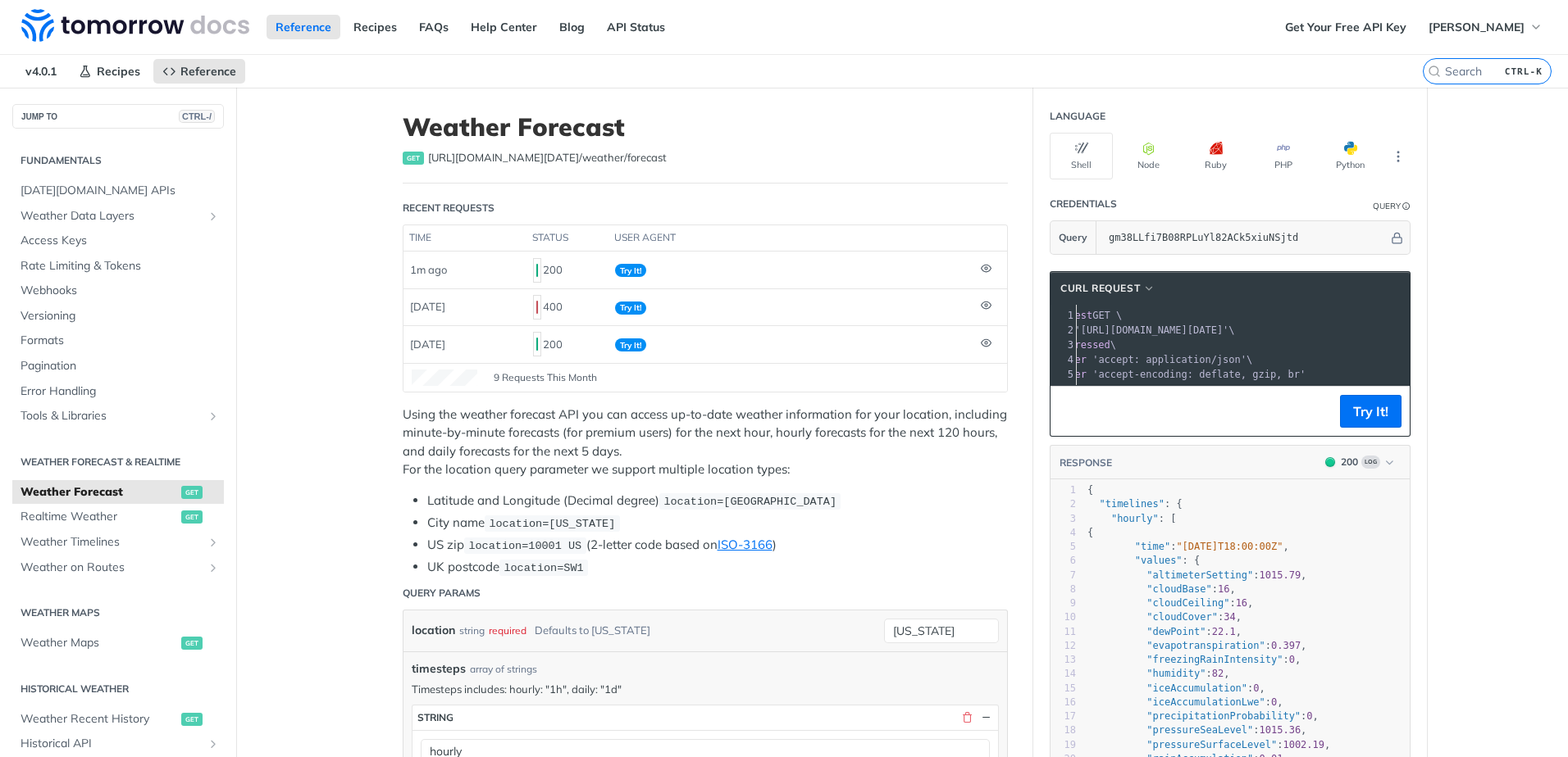
scroll to position [0, 87]
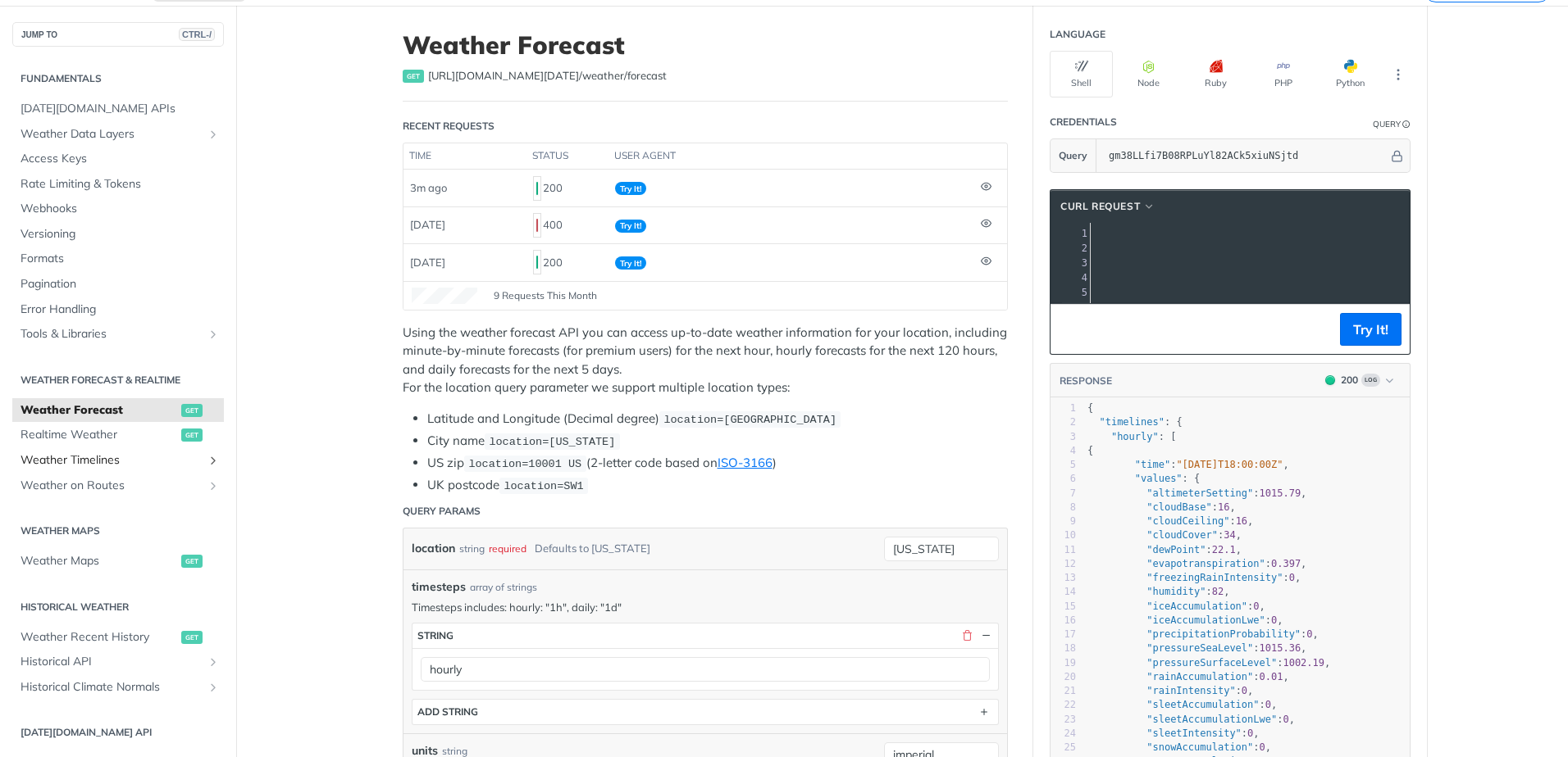
click at [85, 459] on span "Weather Timelines" at bounding box center [112, 460] width 182 height 16
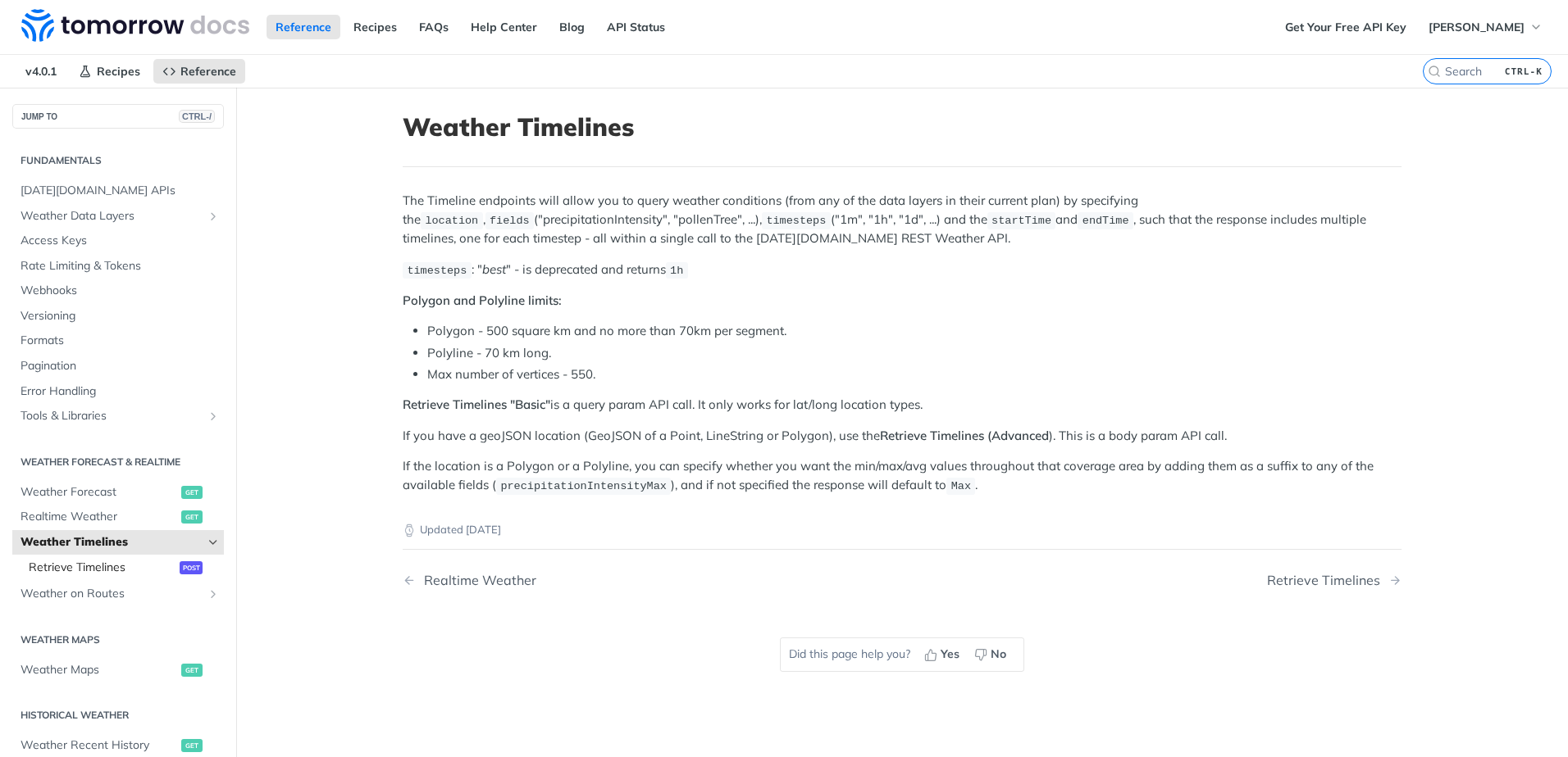
click at [106, 568] on span "Retrieve Timelines" at bounding box center [102, 567] width 147 height 16
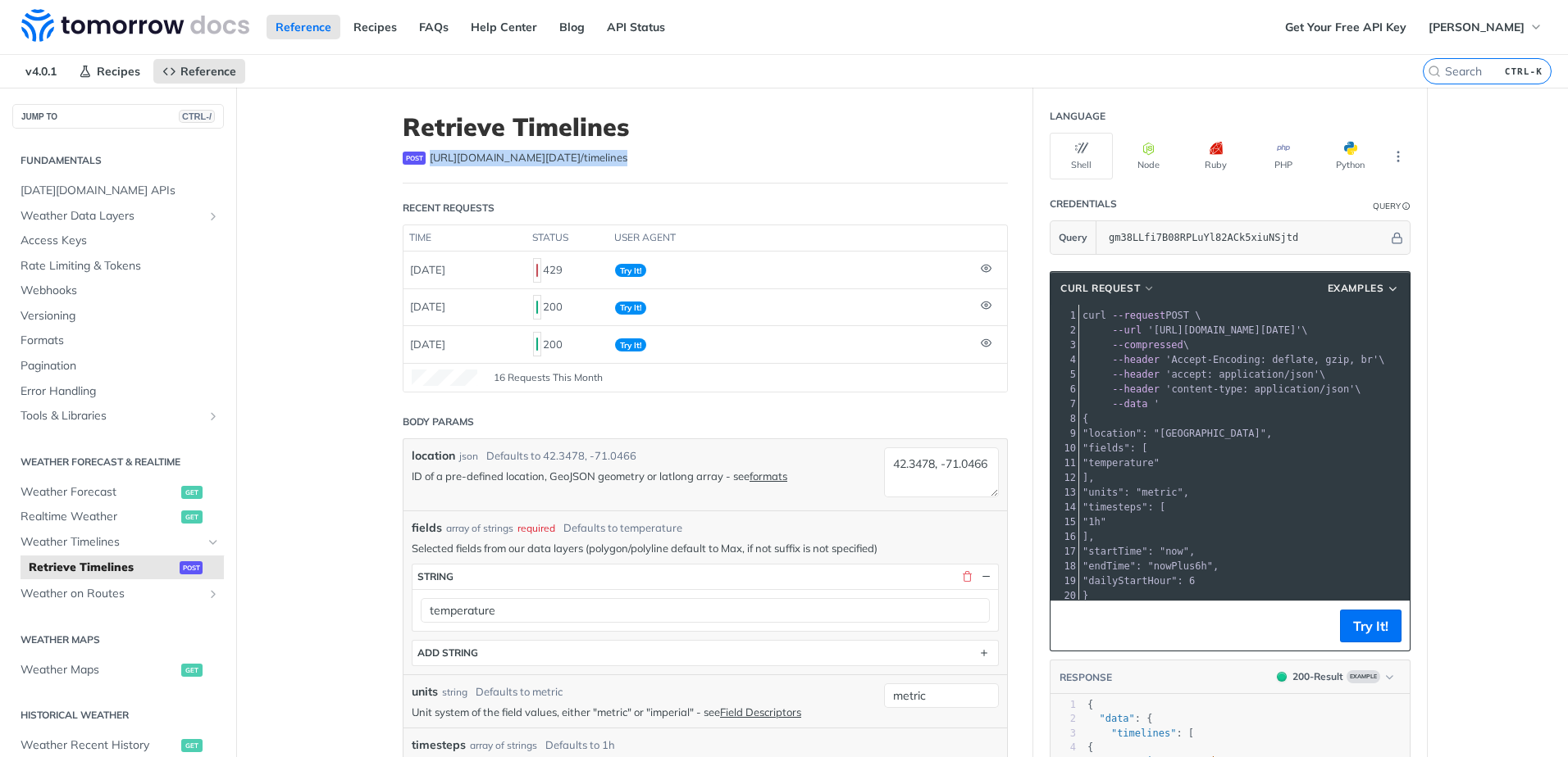
drag, startPoint x: 425, startPoint y: 157, endPoint x: 604, endPoint y: 152, distance: 179.1
click at [604, 152] on div "post [URL][DOMAIN_NAME][DATE] /timelines" at bounding box center [706, 158] width 605 height 16
copy span "[URL][DOMAIN_NAME][DATE] /timelines"
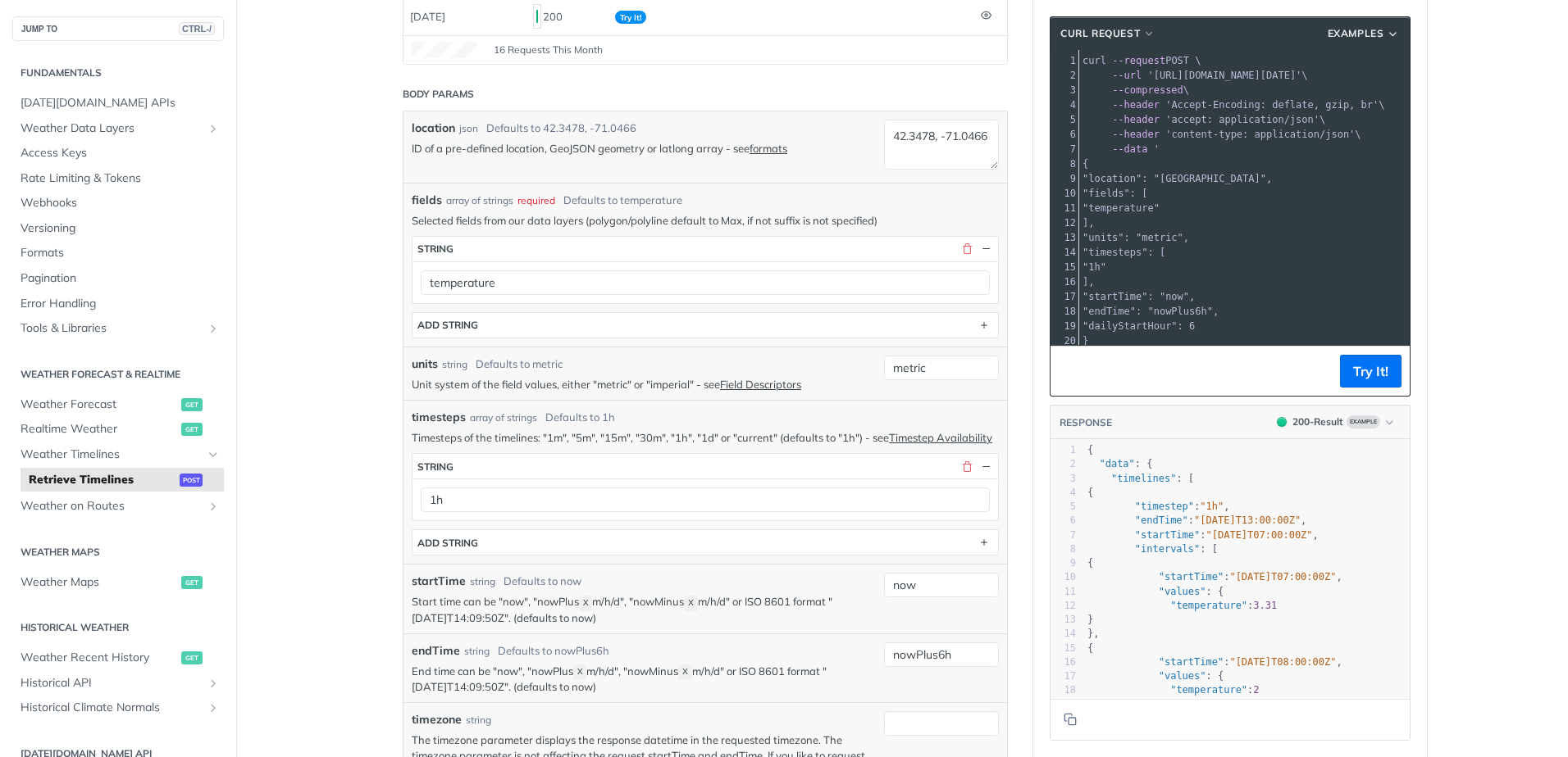
scroll to position [246, 0]
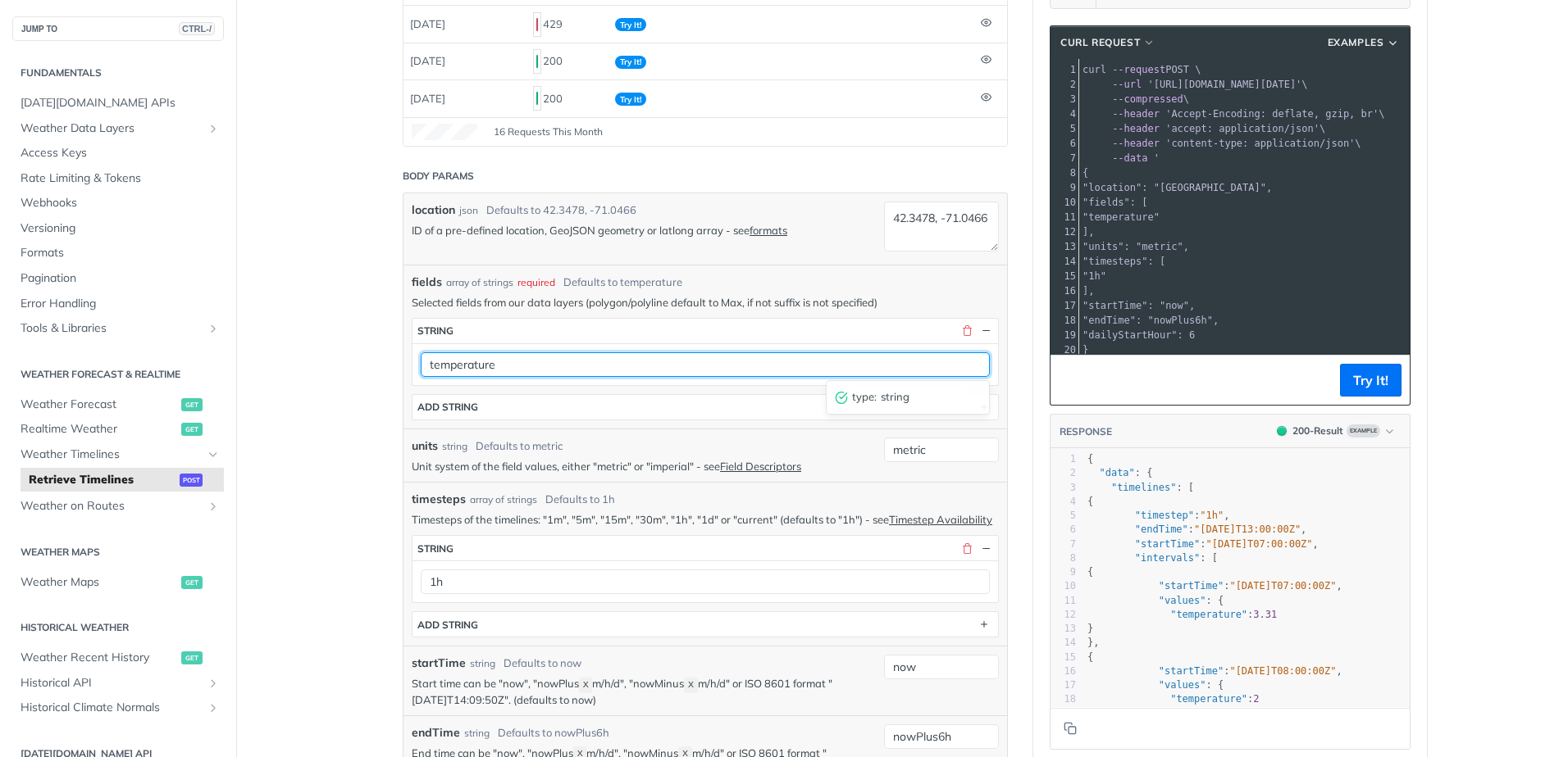
click at [514, 371] on input "temperature" at bounding box center [706, 364] width 569 height 24
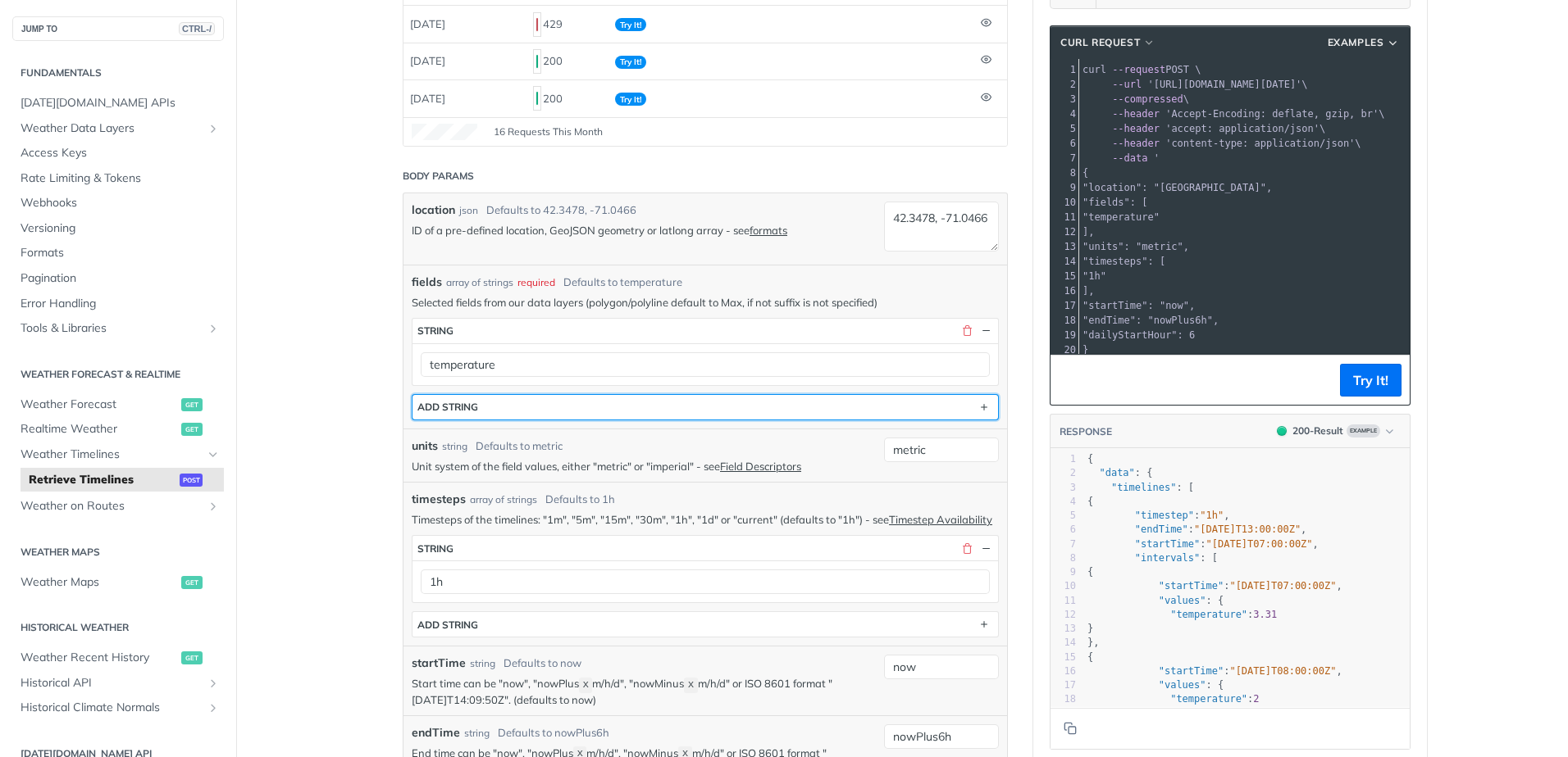
click at [500, 399] on button "ADD string" at bounding box center [705, 408] width 585 height 24
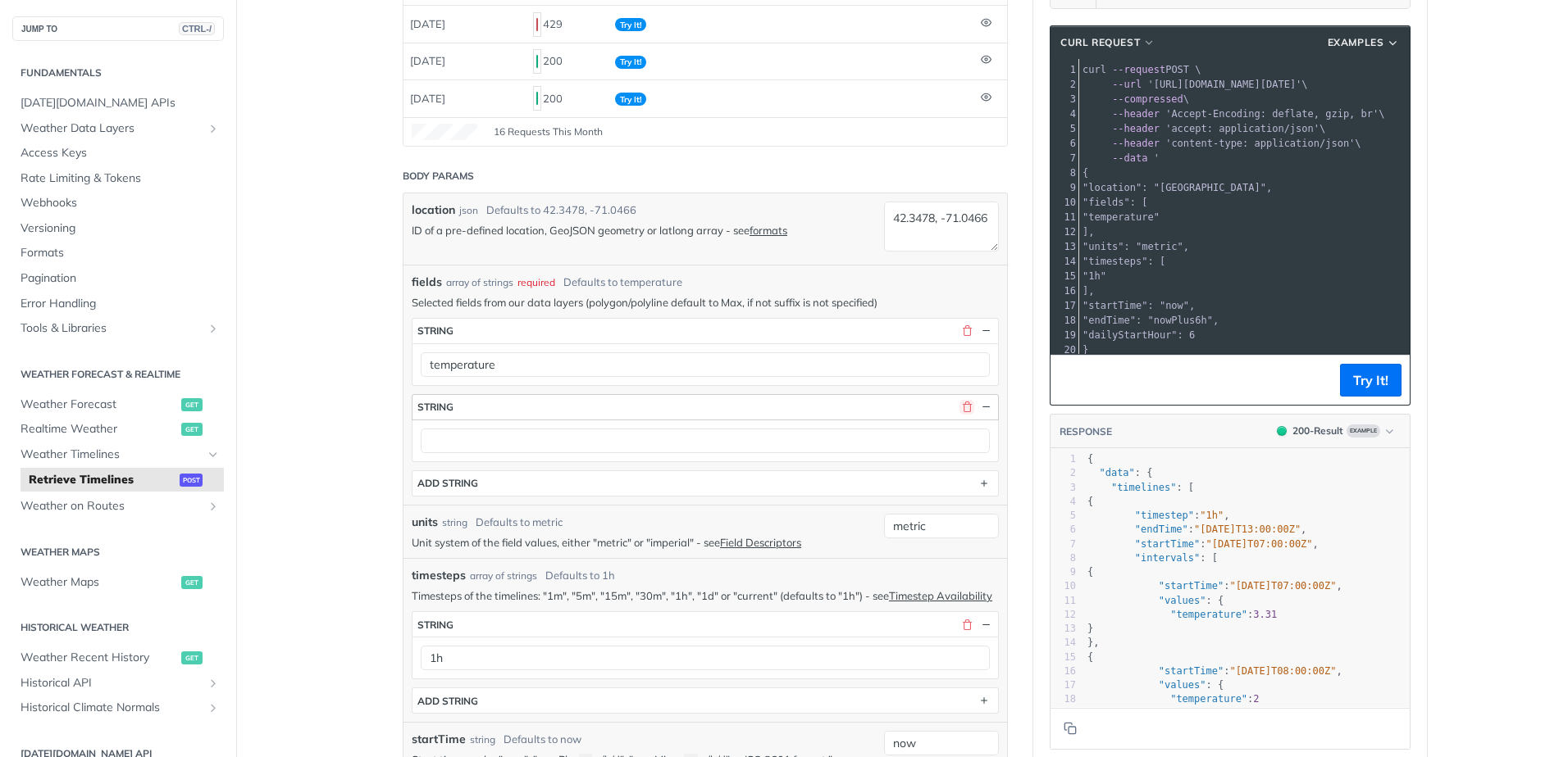
click at [959, 406] on button "button" at bounding box center [967, 408] width 15 height 15
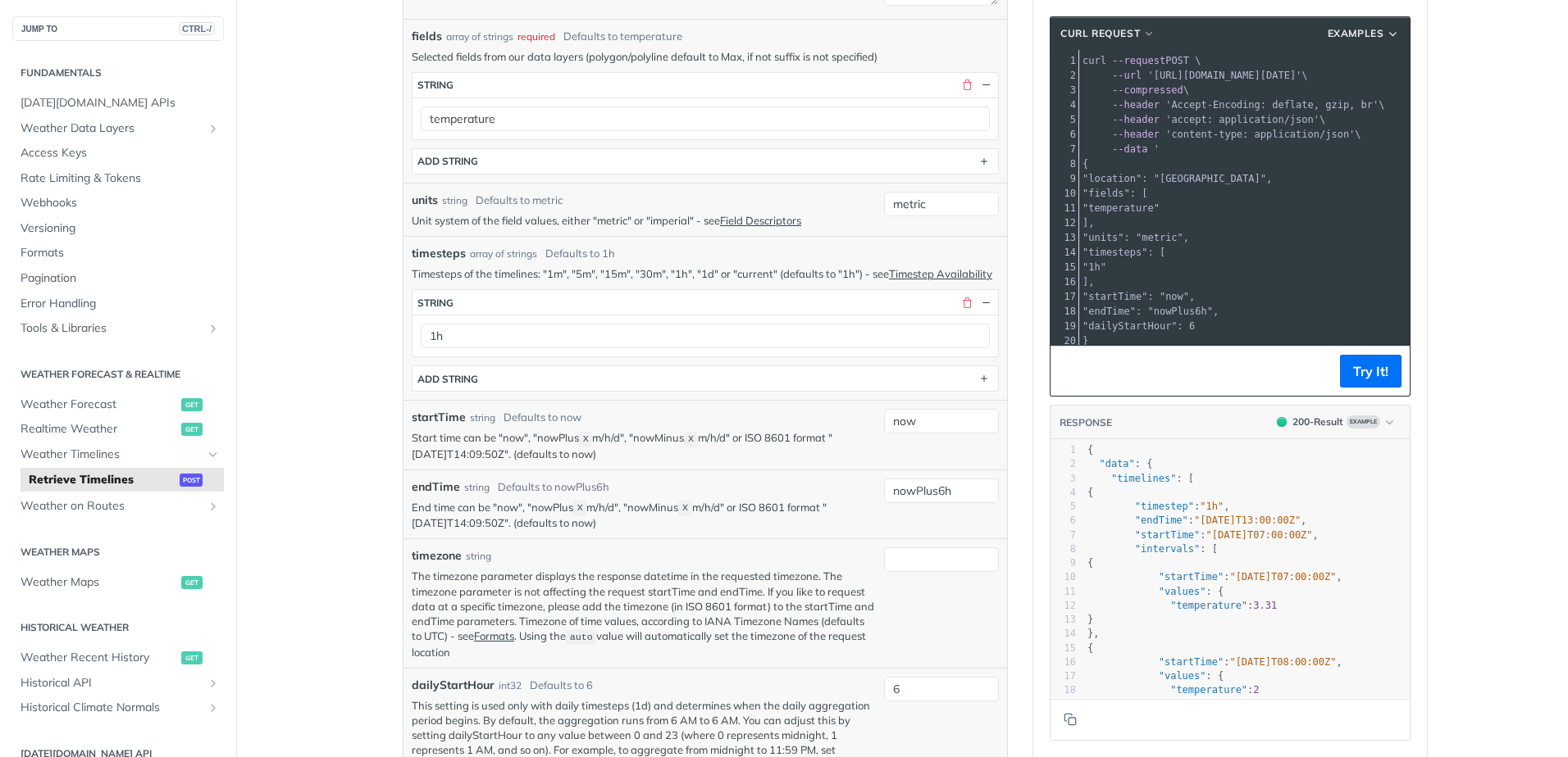
scroll to position [164, 0]
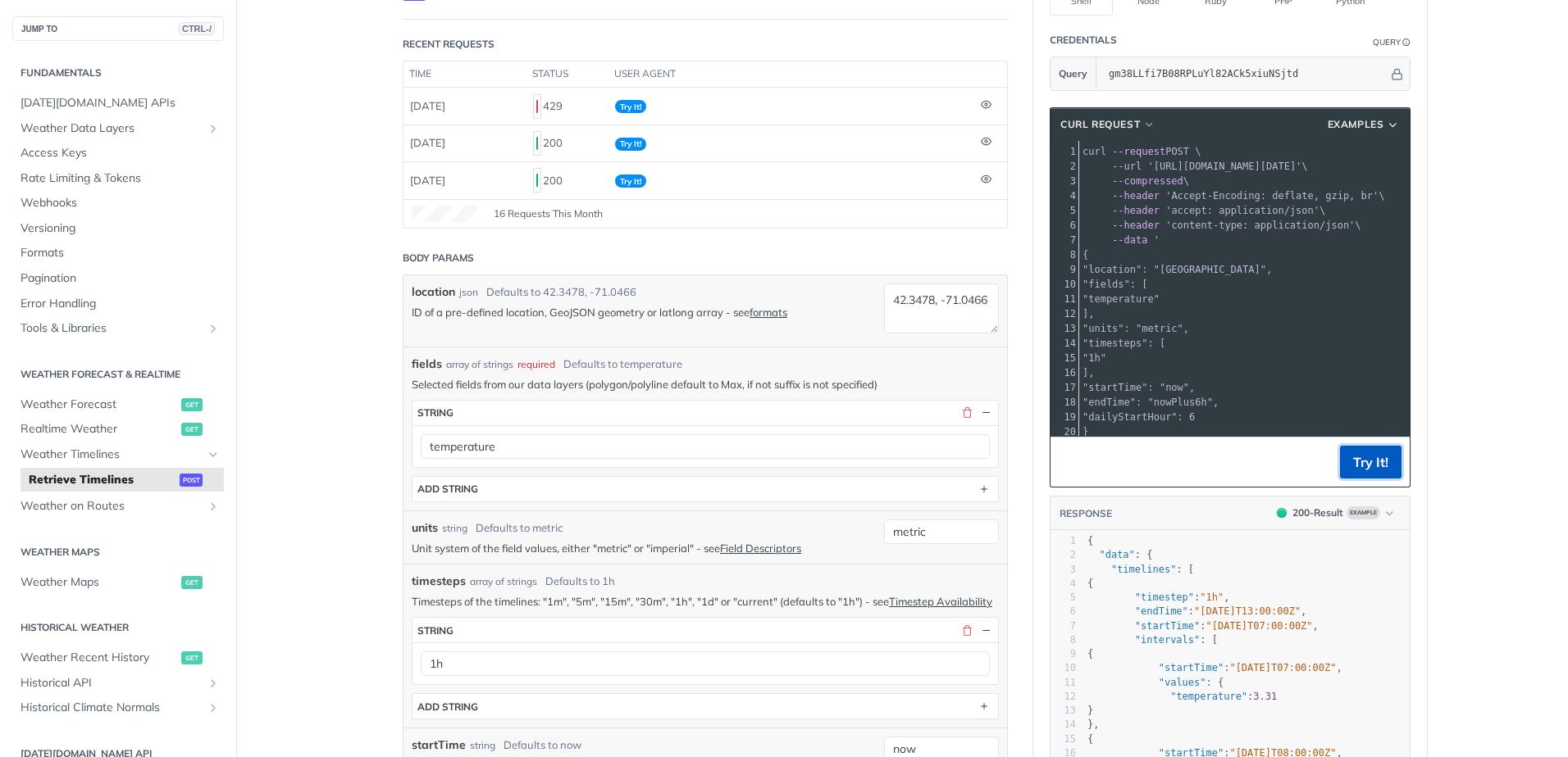
click at [1351, 450] on button "Try It!" at bounding box center [1370, 462] width 61 height 33
click at [1363, 467] on button "Try It!" at bounding box center [1370, 462] width 61 height 33
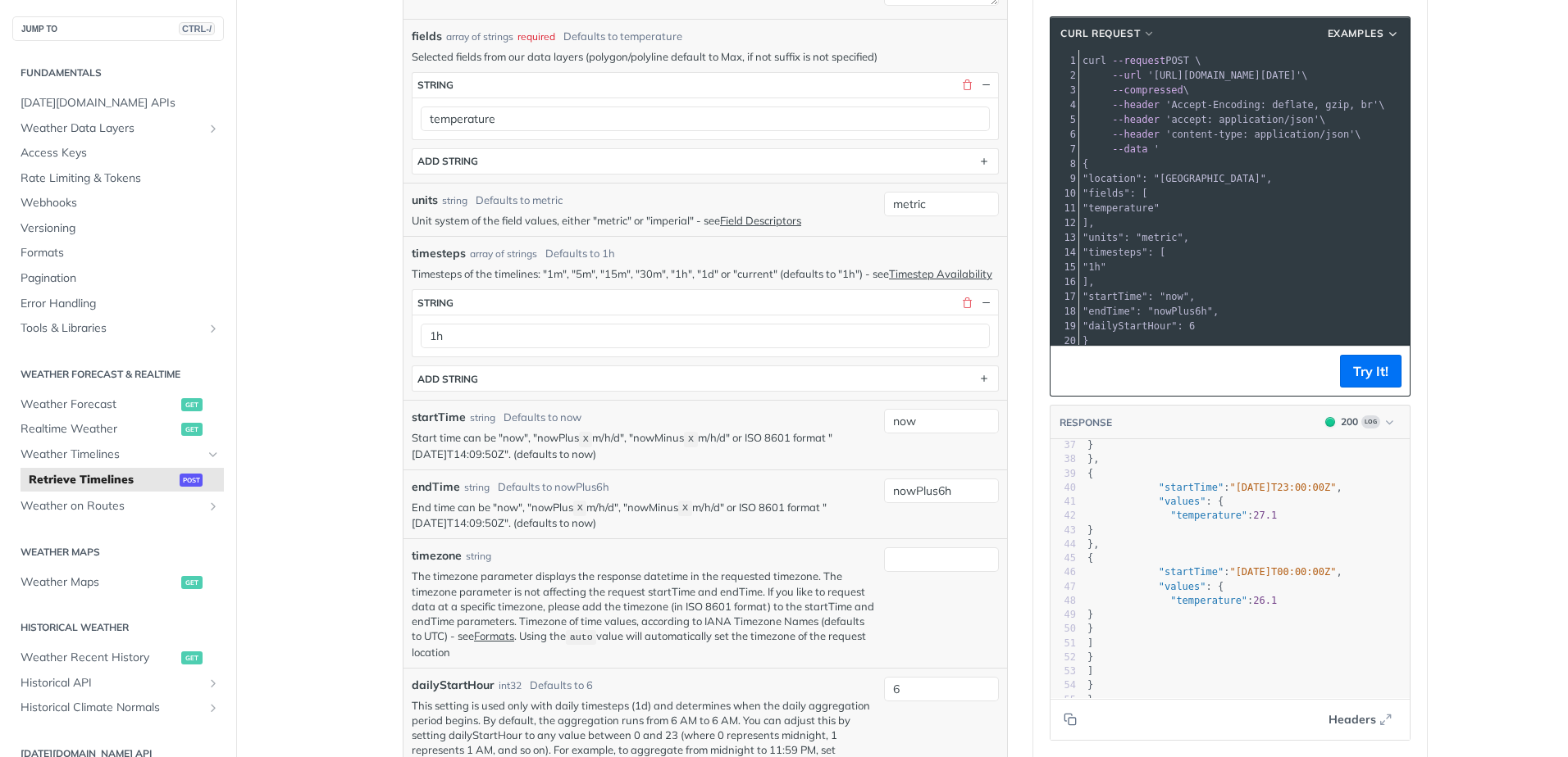
scroll to position [144, 0]
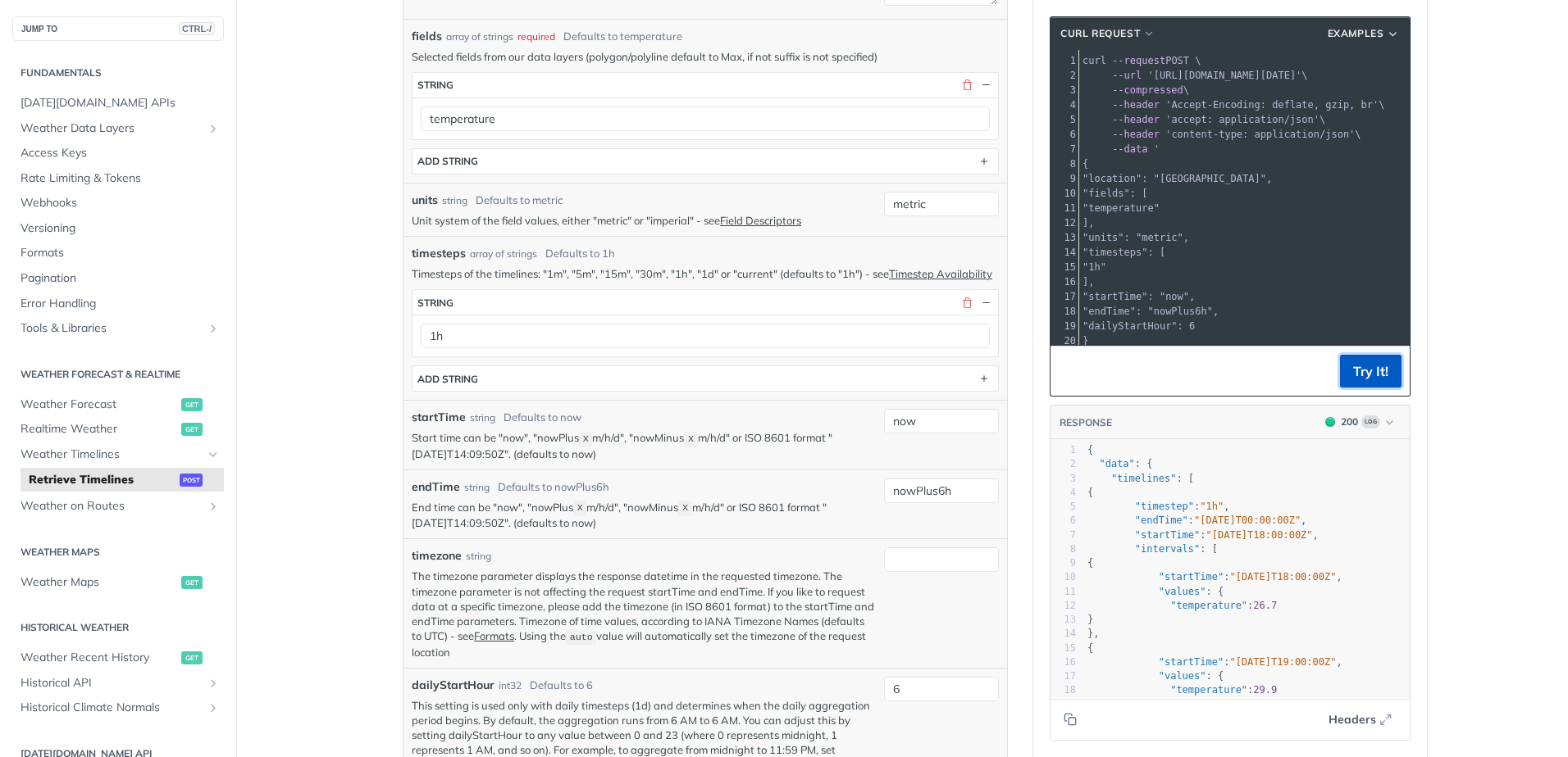
click at [1365, 372] on button "Try It!" at bounding box center [1370, 371] width 61 height 33
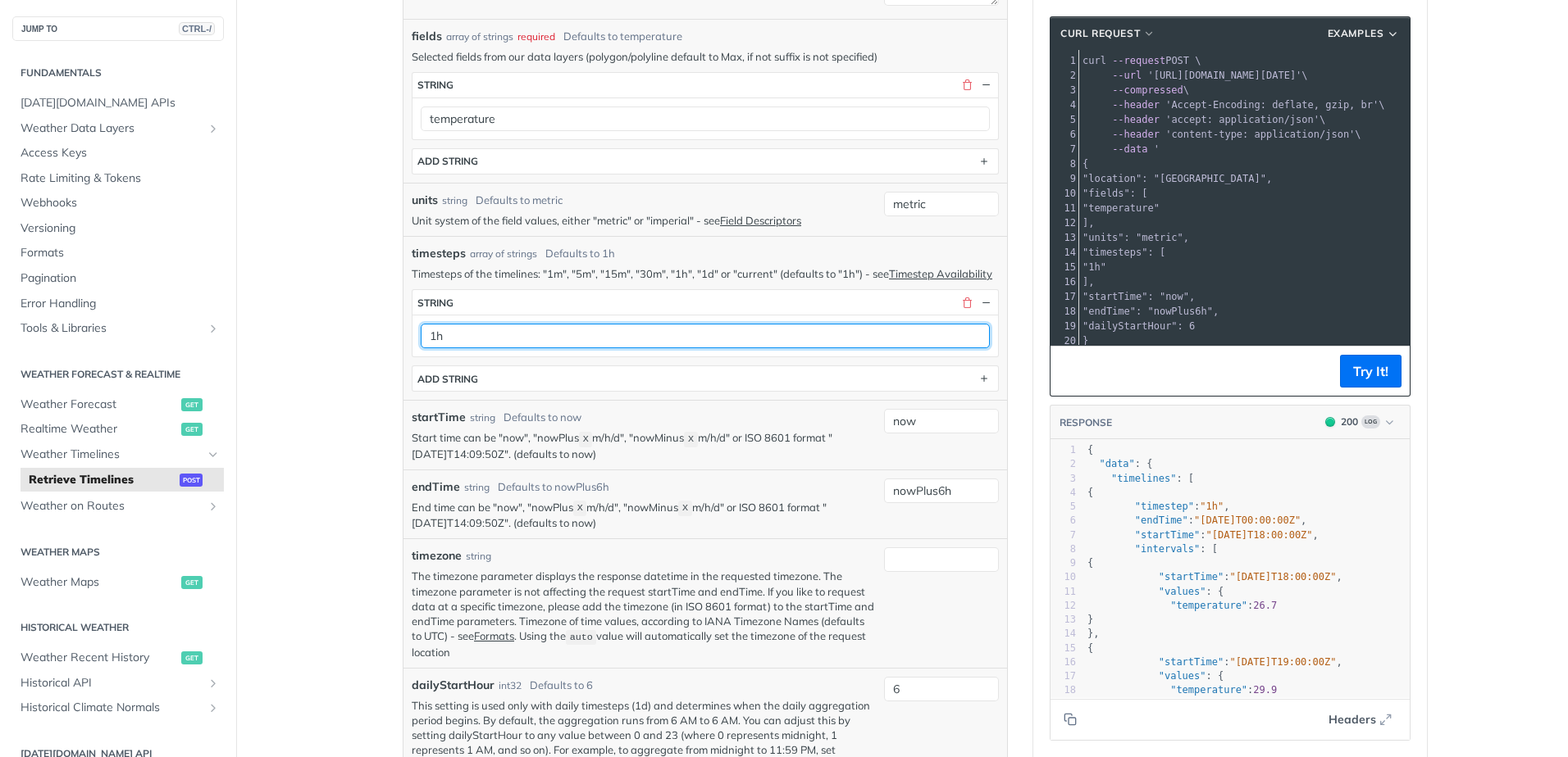
click at [640, 348] on input "1h" at bounding box center [706, 336] width 569 height 24
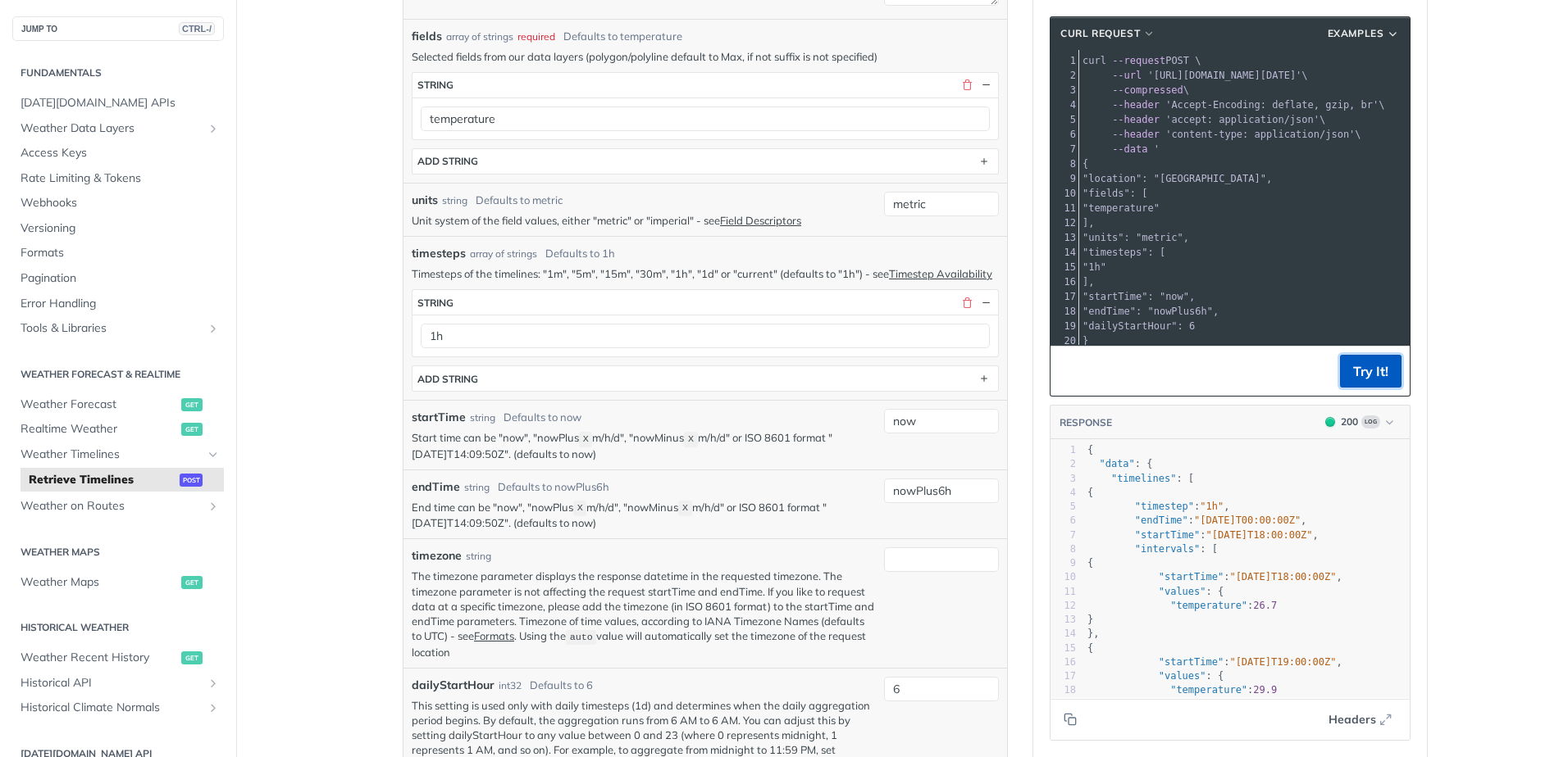
click at [1354, 371] on button "Try It!" at bounding box center [1370, 371] width 61 height 33
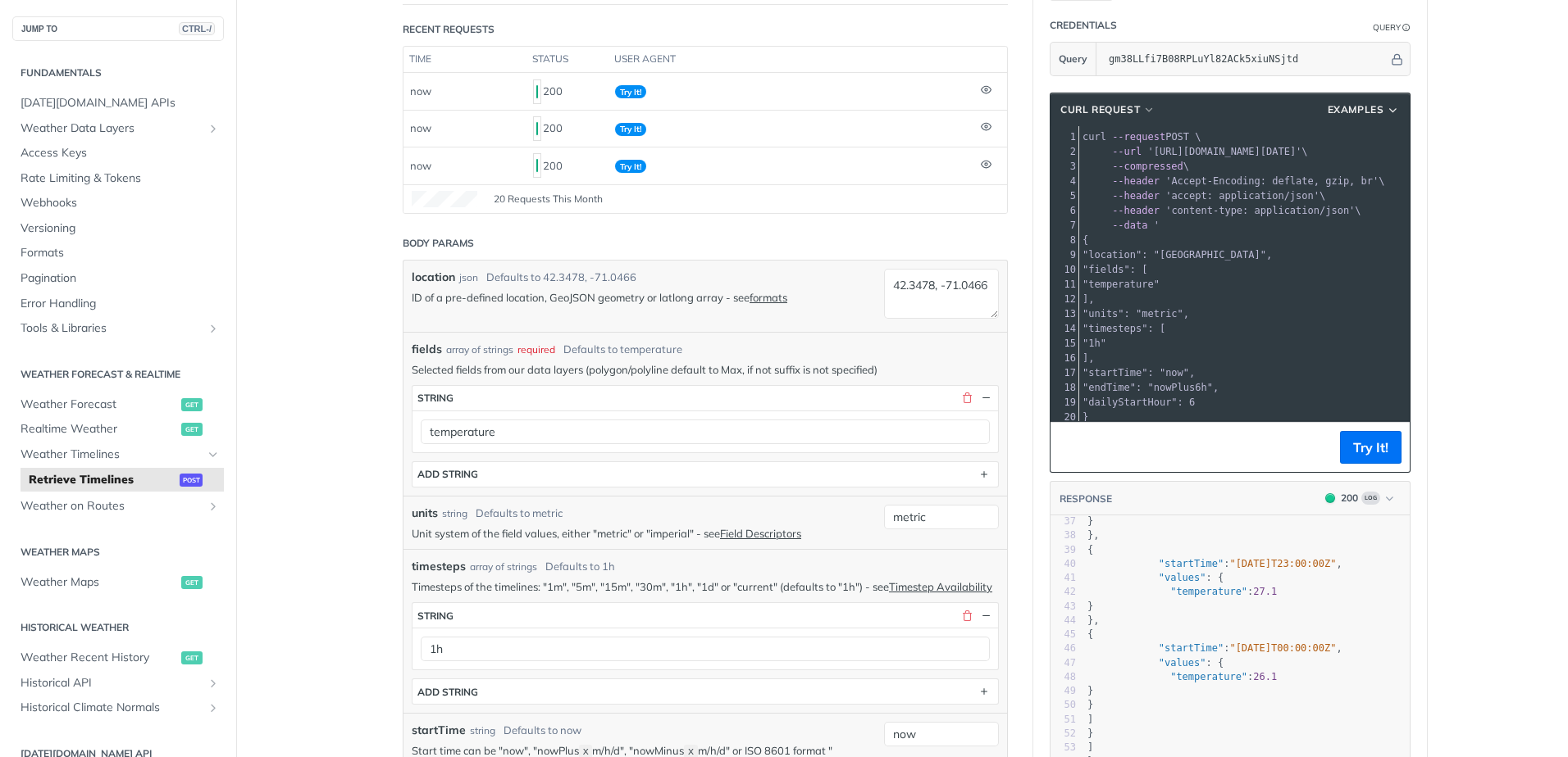
scroll to position [164, 0]
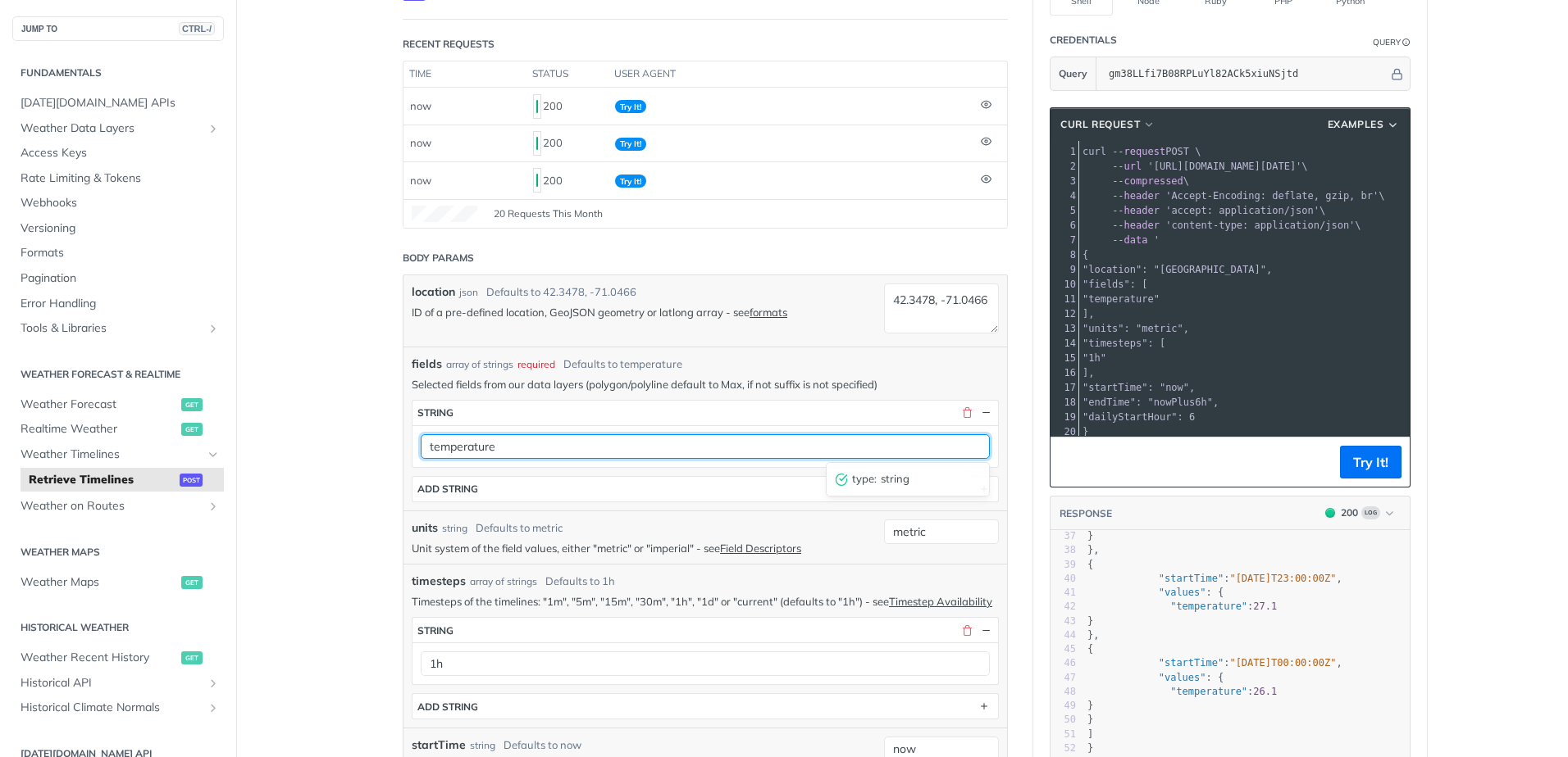
drag, startPoint x: 512, startPoint y: 447, endPoint x: 416, endPoint y: 447, distance: 96.0
click at [421, 447] on input "temperature" at bounding box center [706, 447] width 569 height 24
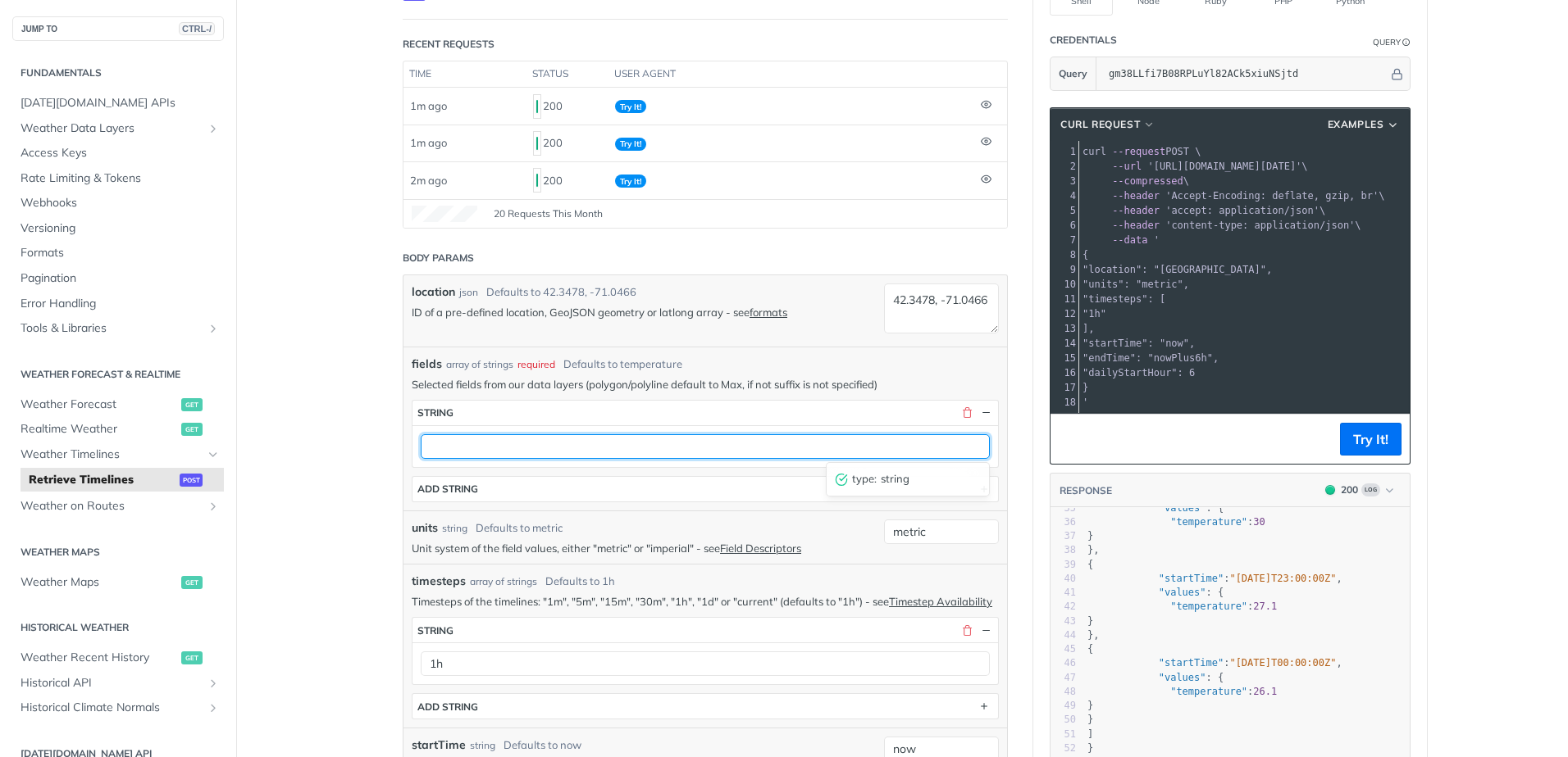
scroll to position [516, 0]
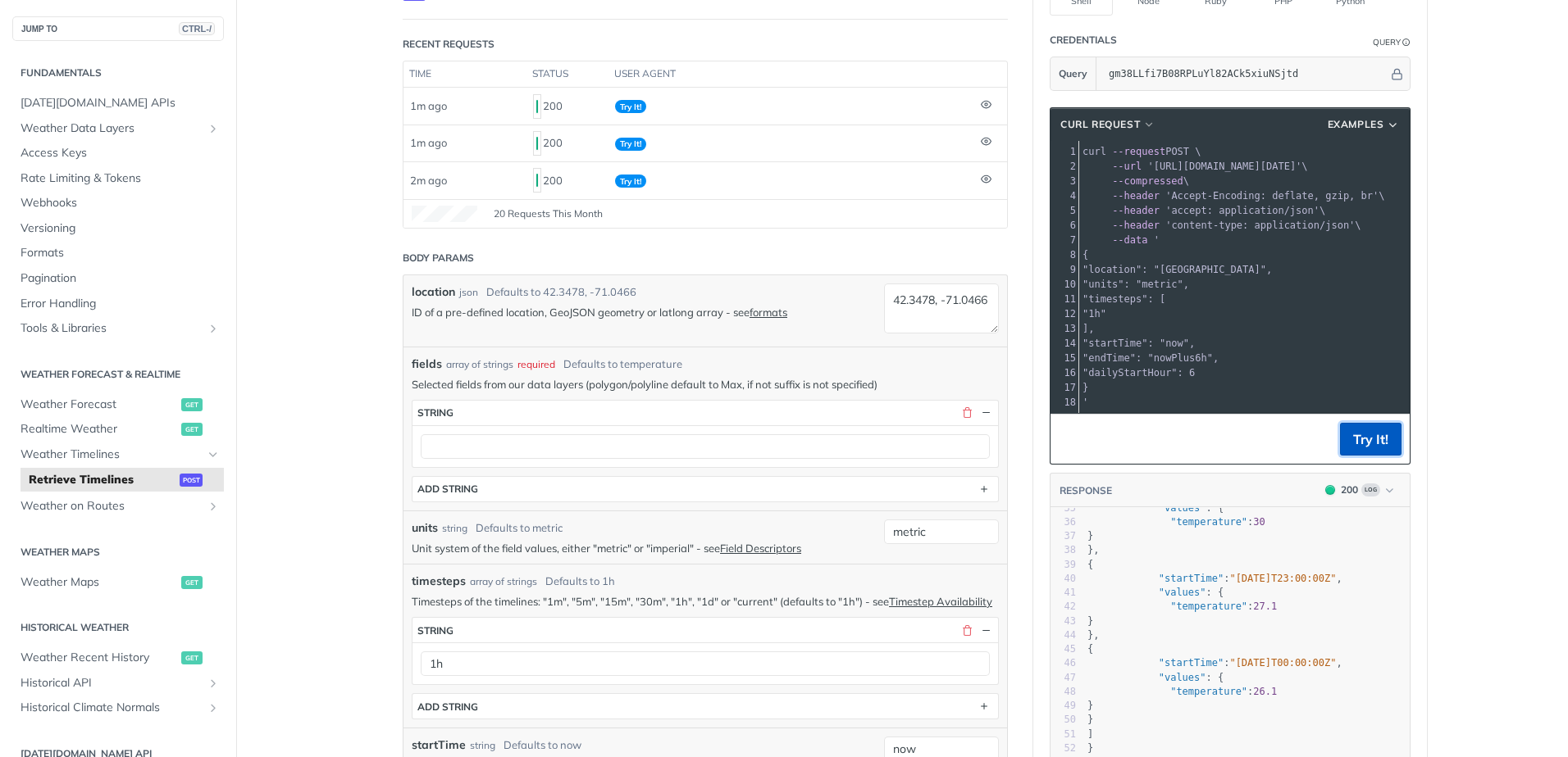
click at [1360, 448] on button "Try It!" at bounding box center [1370, 439] width 61 height 33
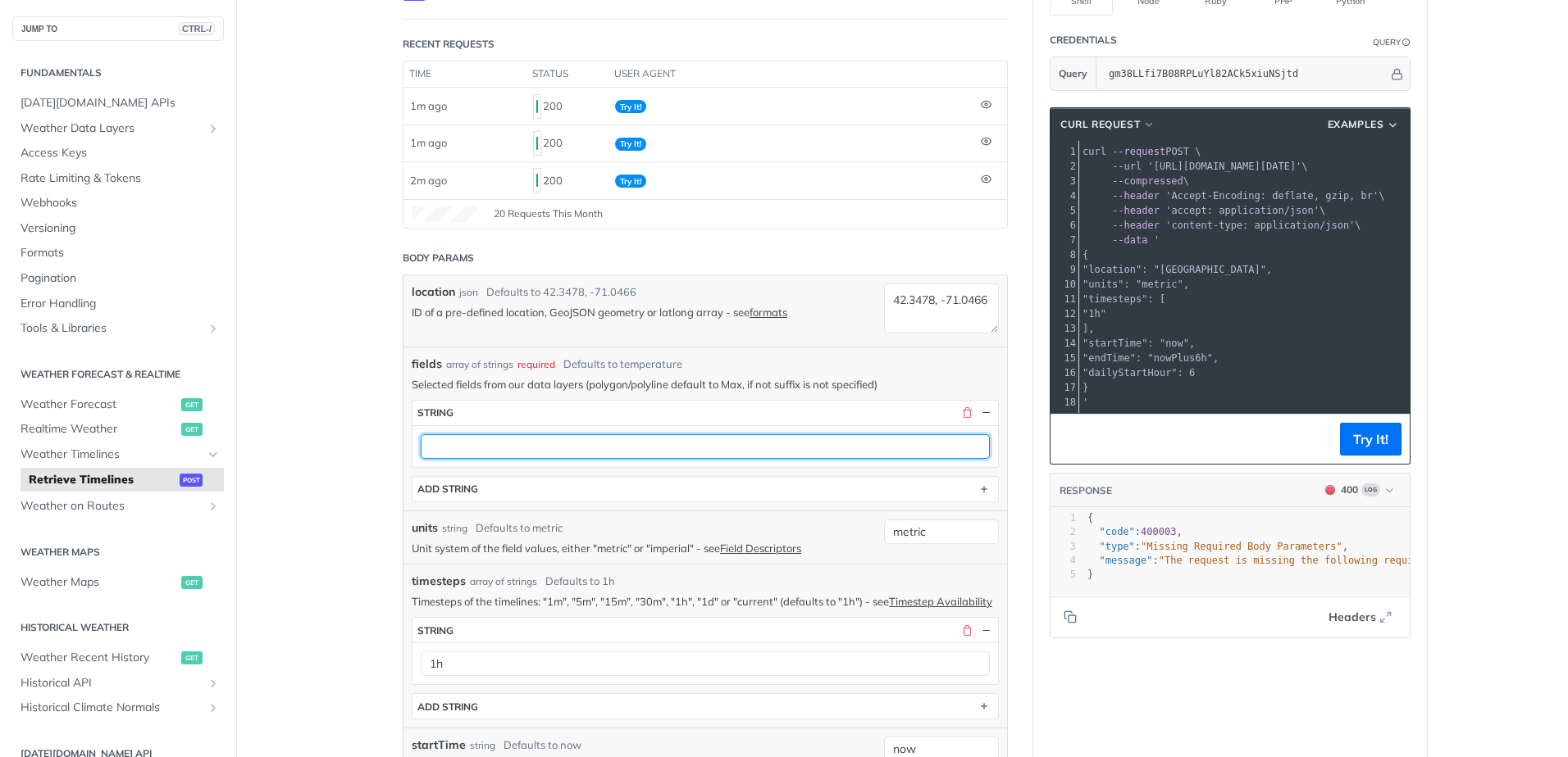
click at [502, 448] on input "text" at bounding box center [706, 447] width 569 height 24
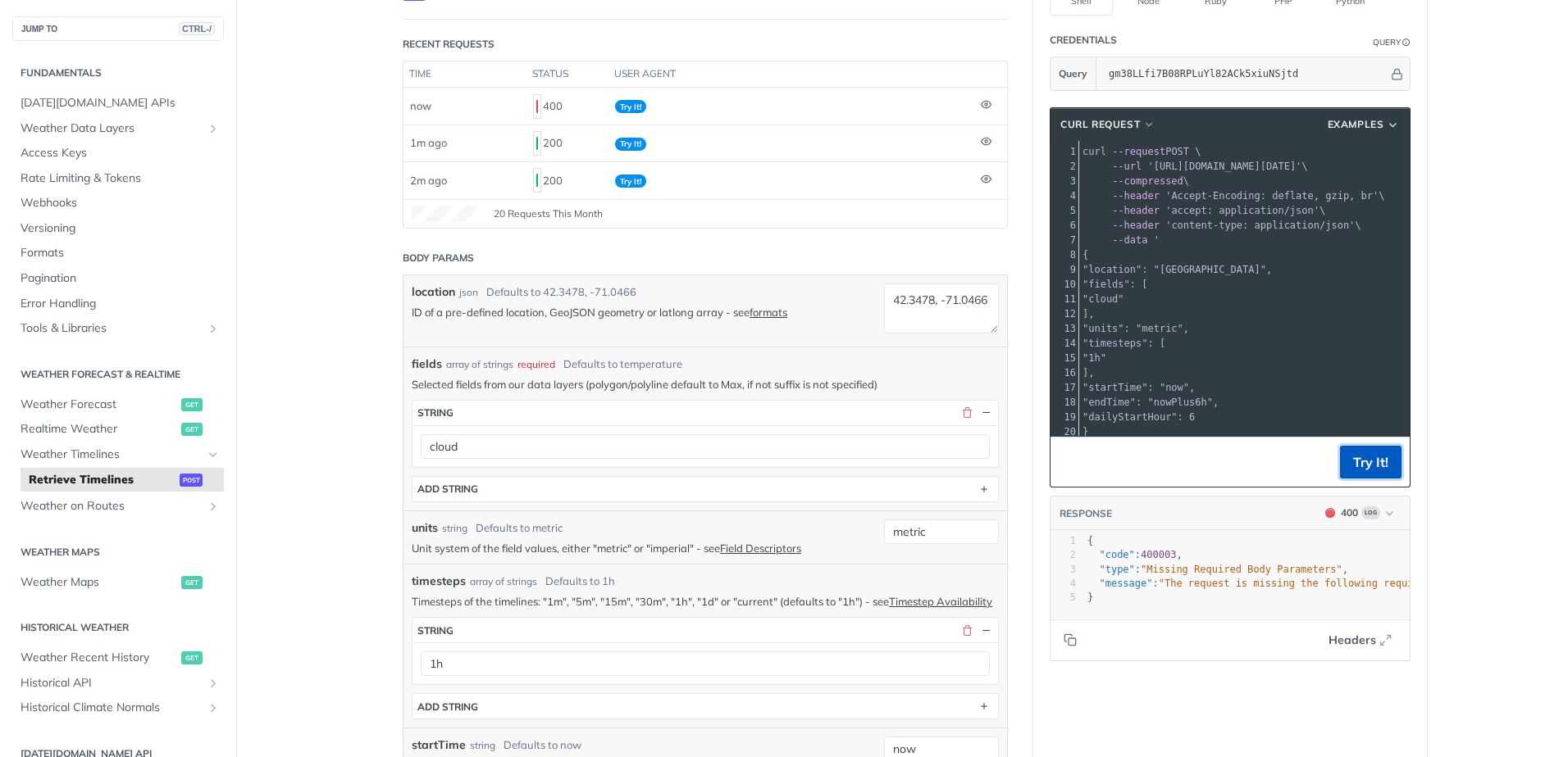
click at [1358, 453] on button "Try It!" at bounding box center [1370, 462] width 61 height 33
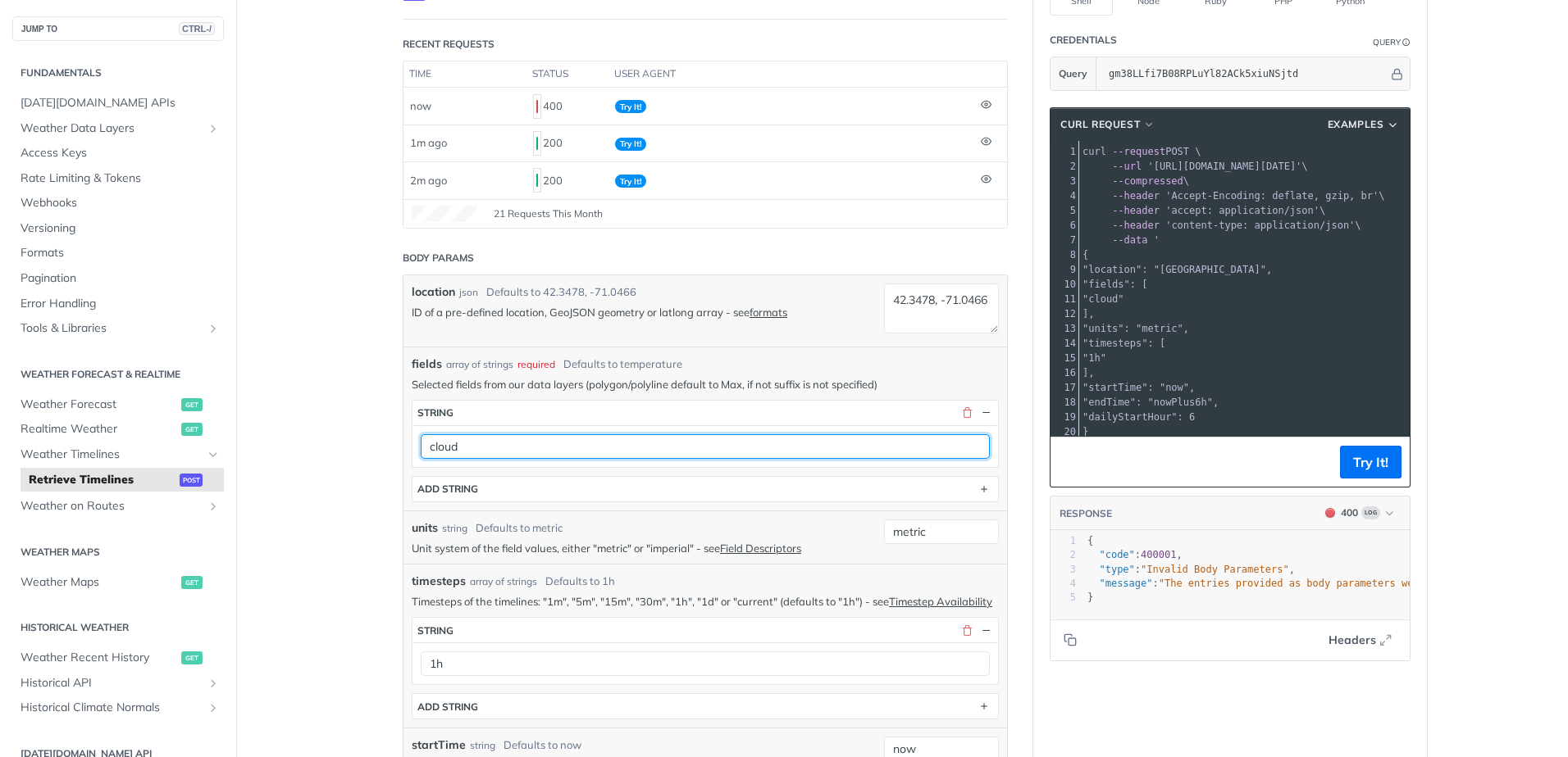
click at [431, 451] on input "cloud" at bounding box center [706, 447] width 569 height 24
type input "temperature"
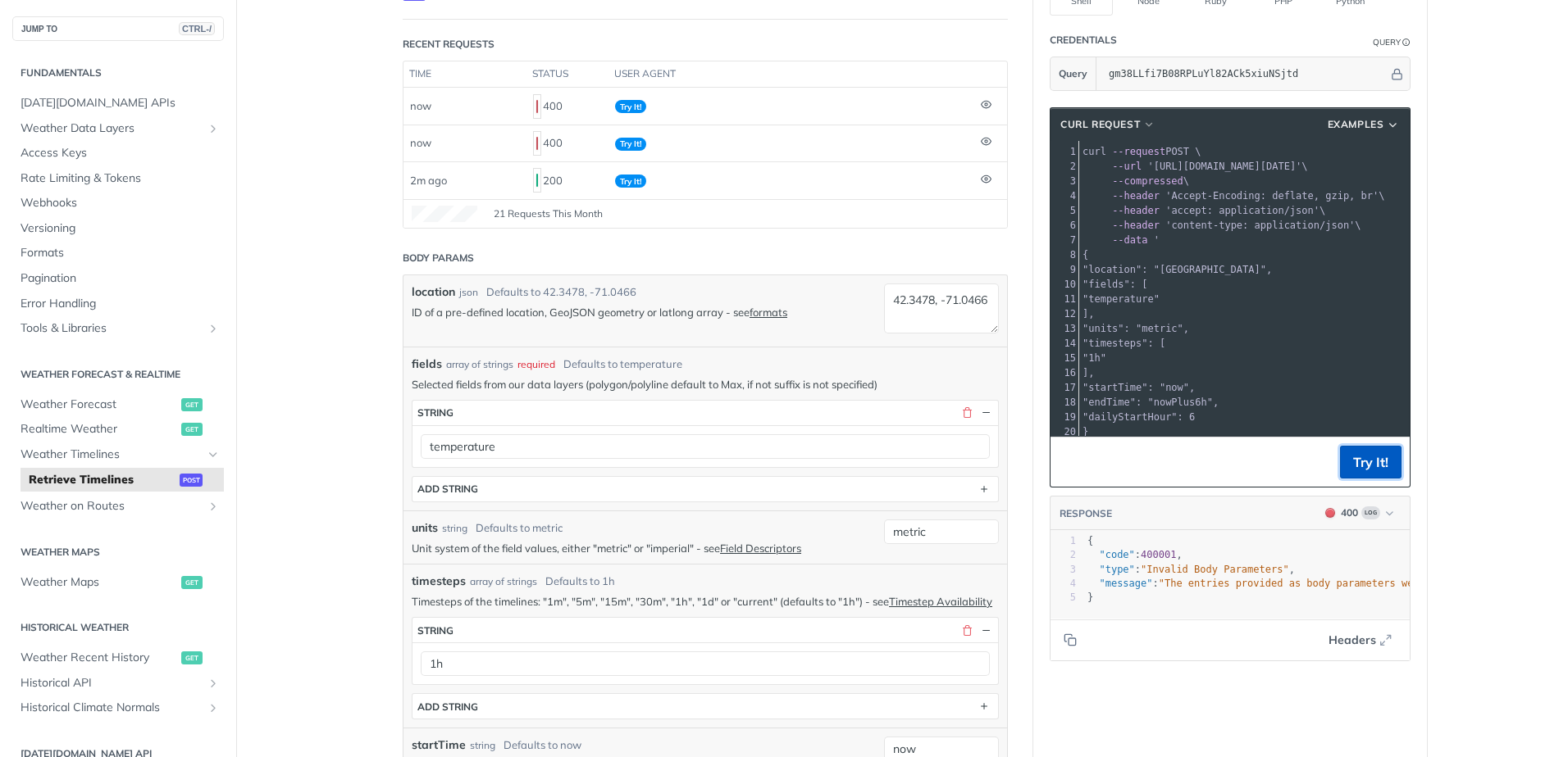
click at [1372, 462] on button "Try It!" at bounding box center [1370, 462] width 61 height 33
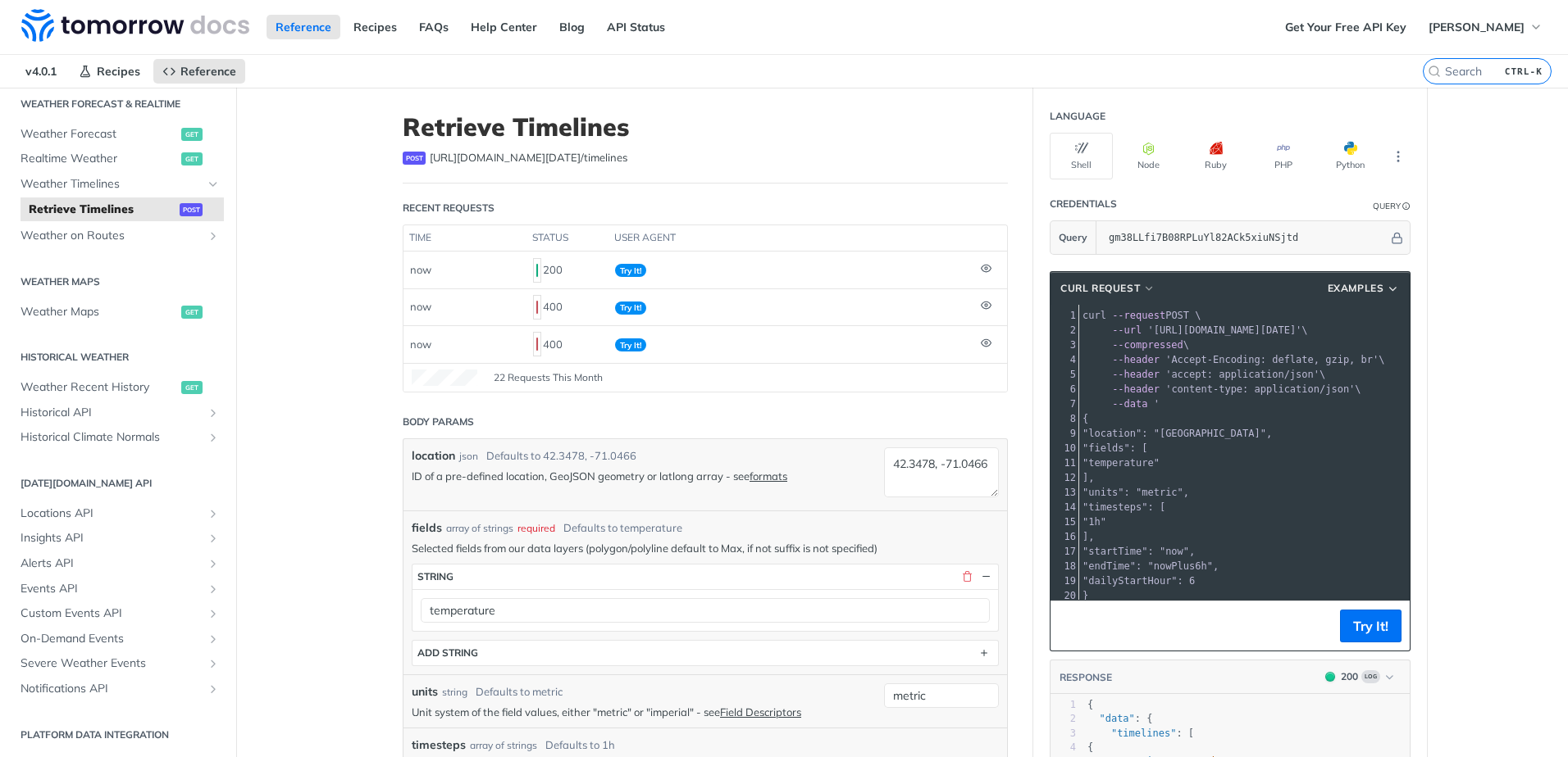
click at [207, 209] on div "Secondary navigation" at bounding box center [213, 209] width 13 height 13
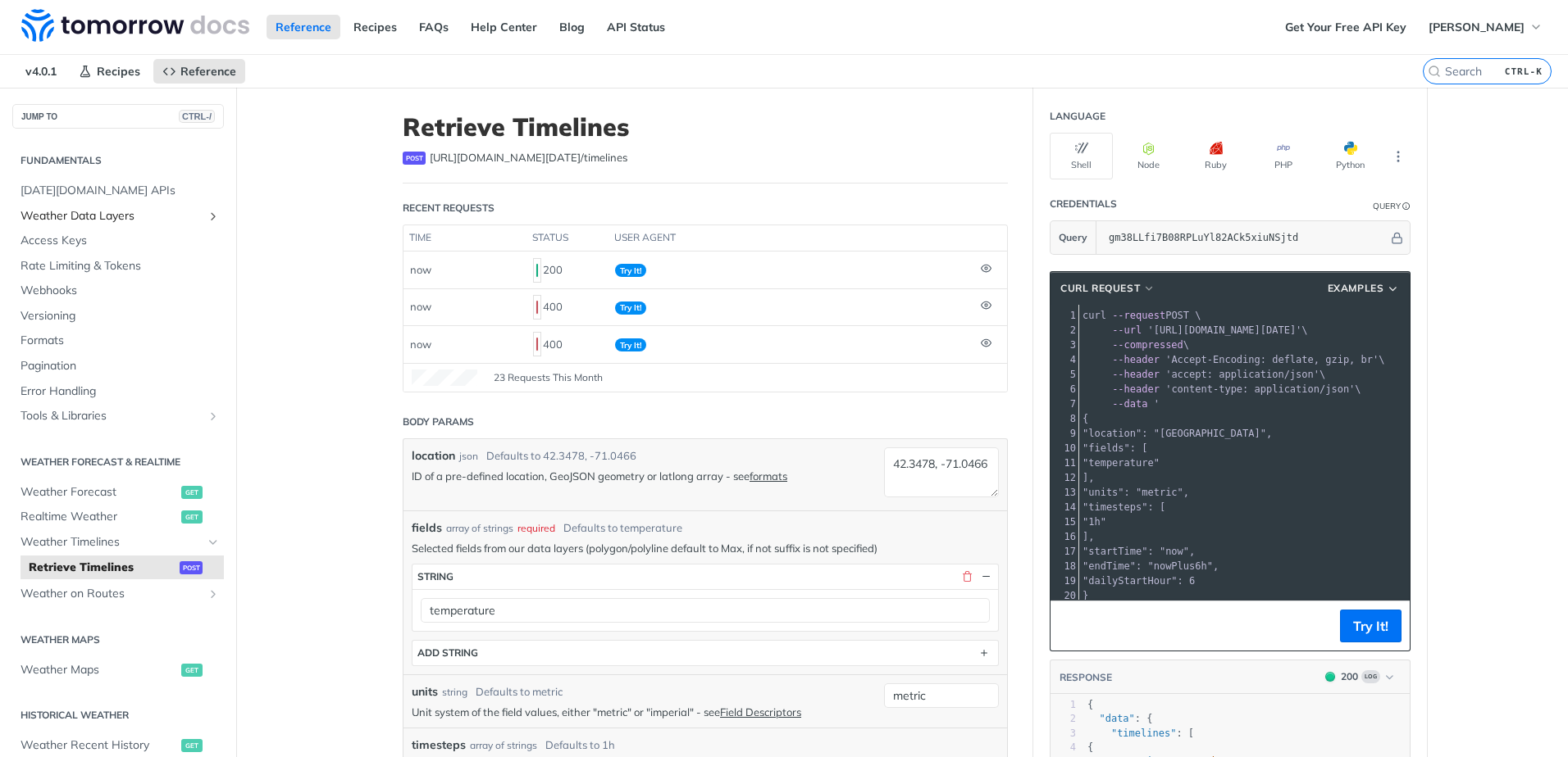
click at [207, 215] on icon "Show subpages for Weather Data Layers" at bounding box center [213, 216] width 13 height 13
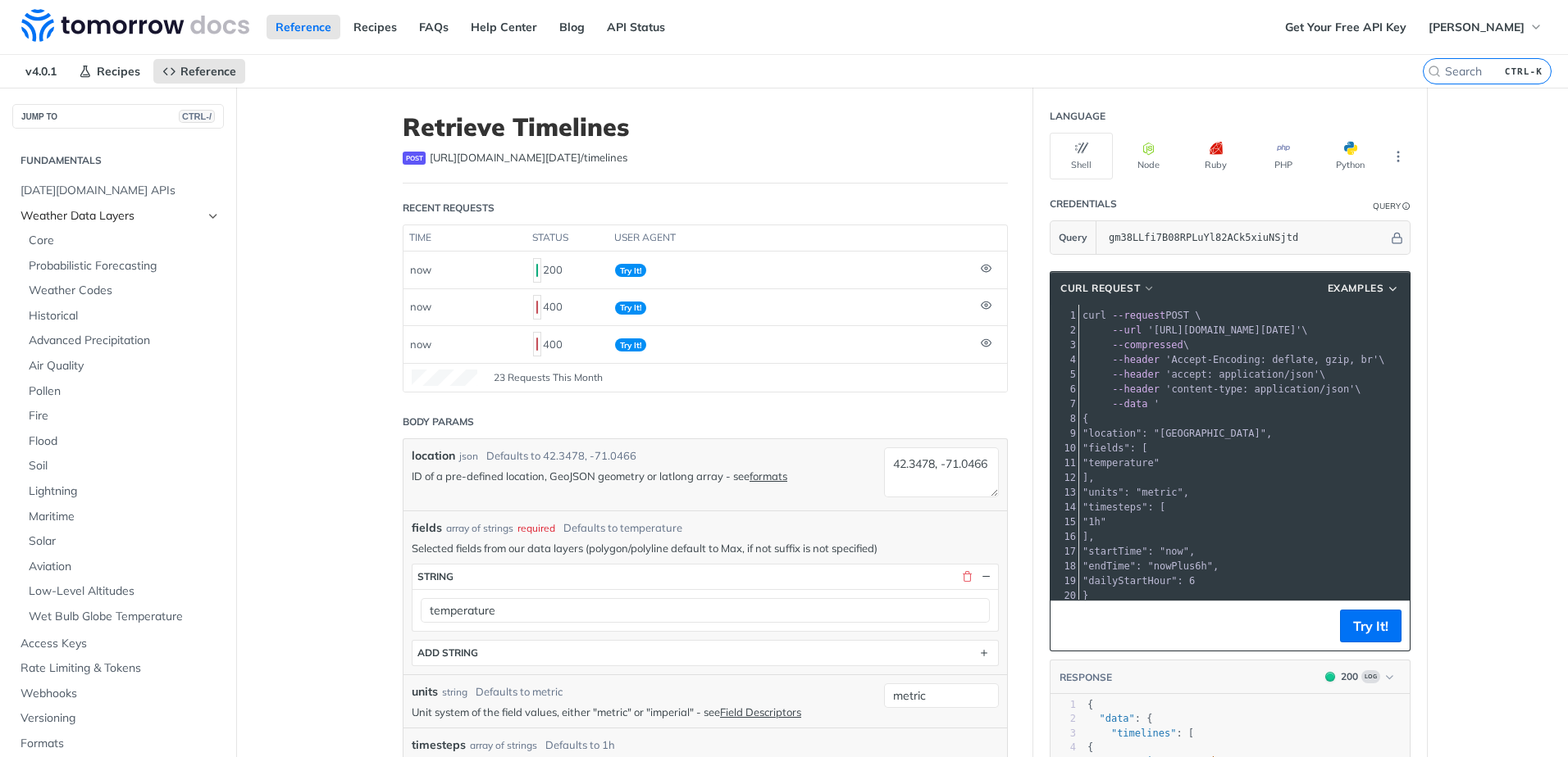
click at [207, 218] on icon "Hide subpages for Weather Data Layers" at bounding box center [213, 216] width 13 height 13
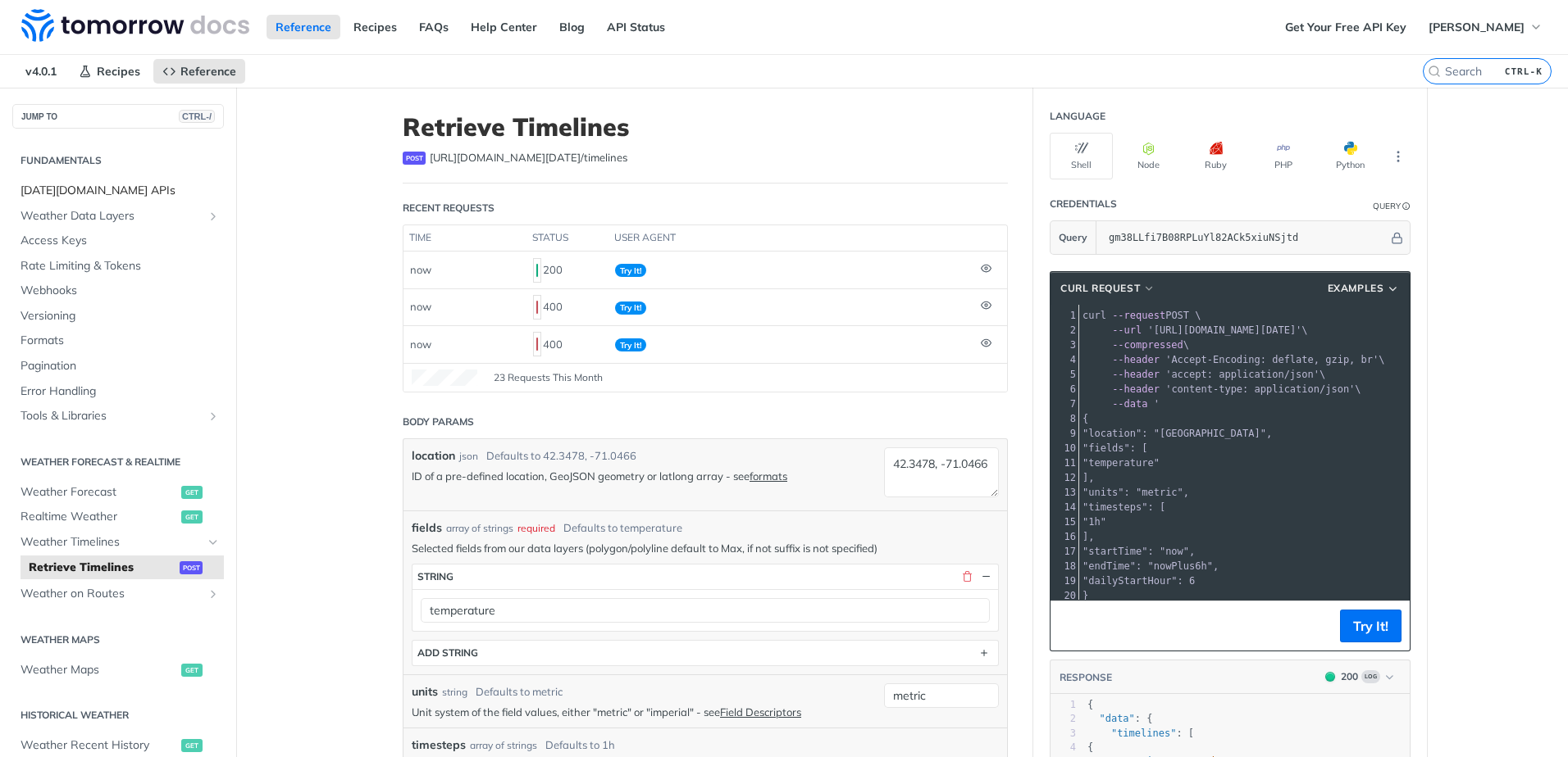
click at [88, 193] on span "[DATE][DOMAIN_NAME] APIs" at bounding box center [120, 191] width 199 height 16
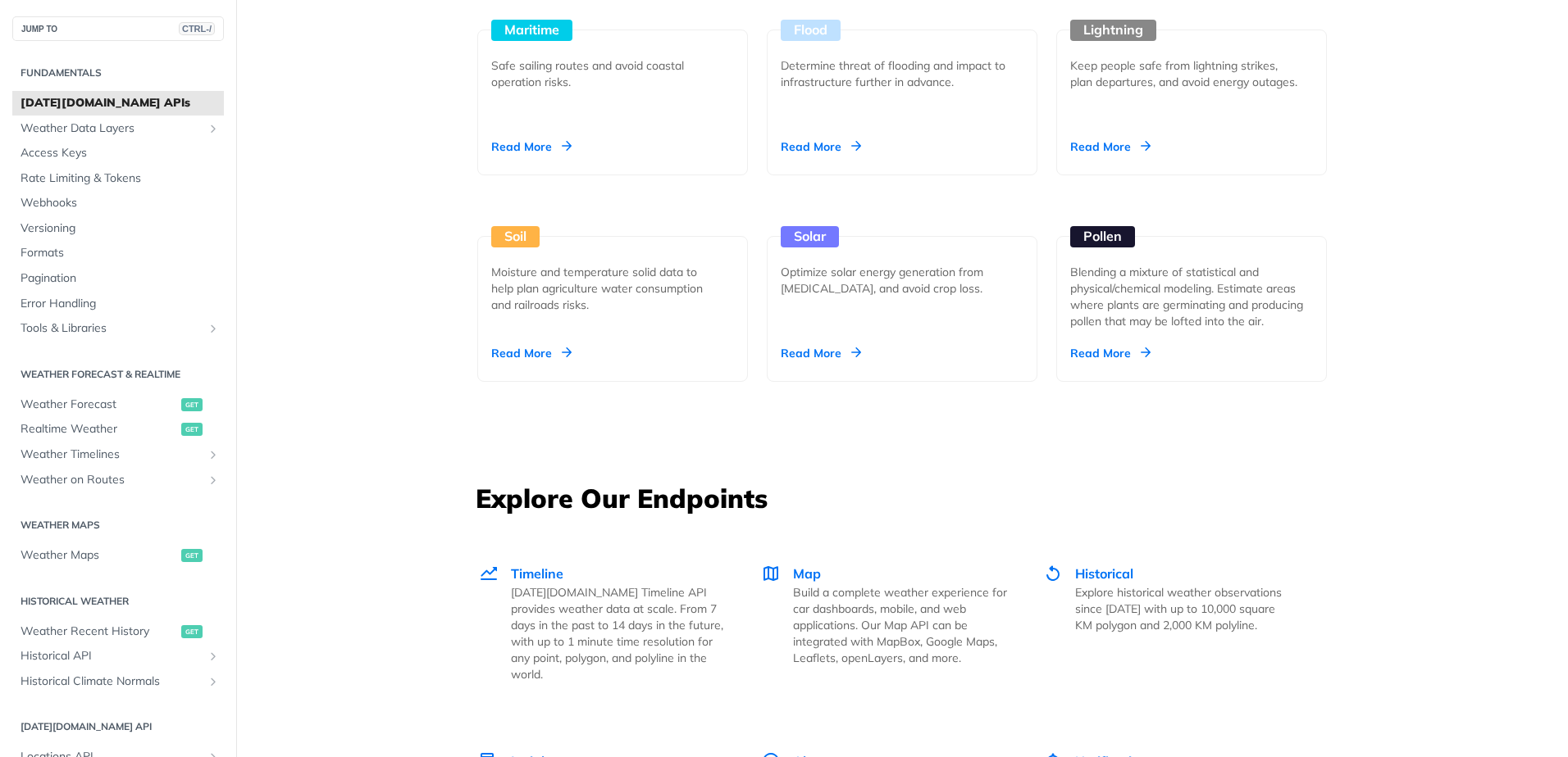
scroll to position [1394, 0]
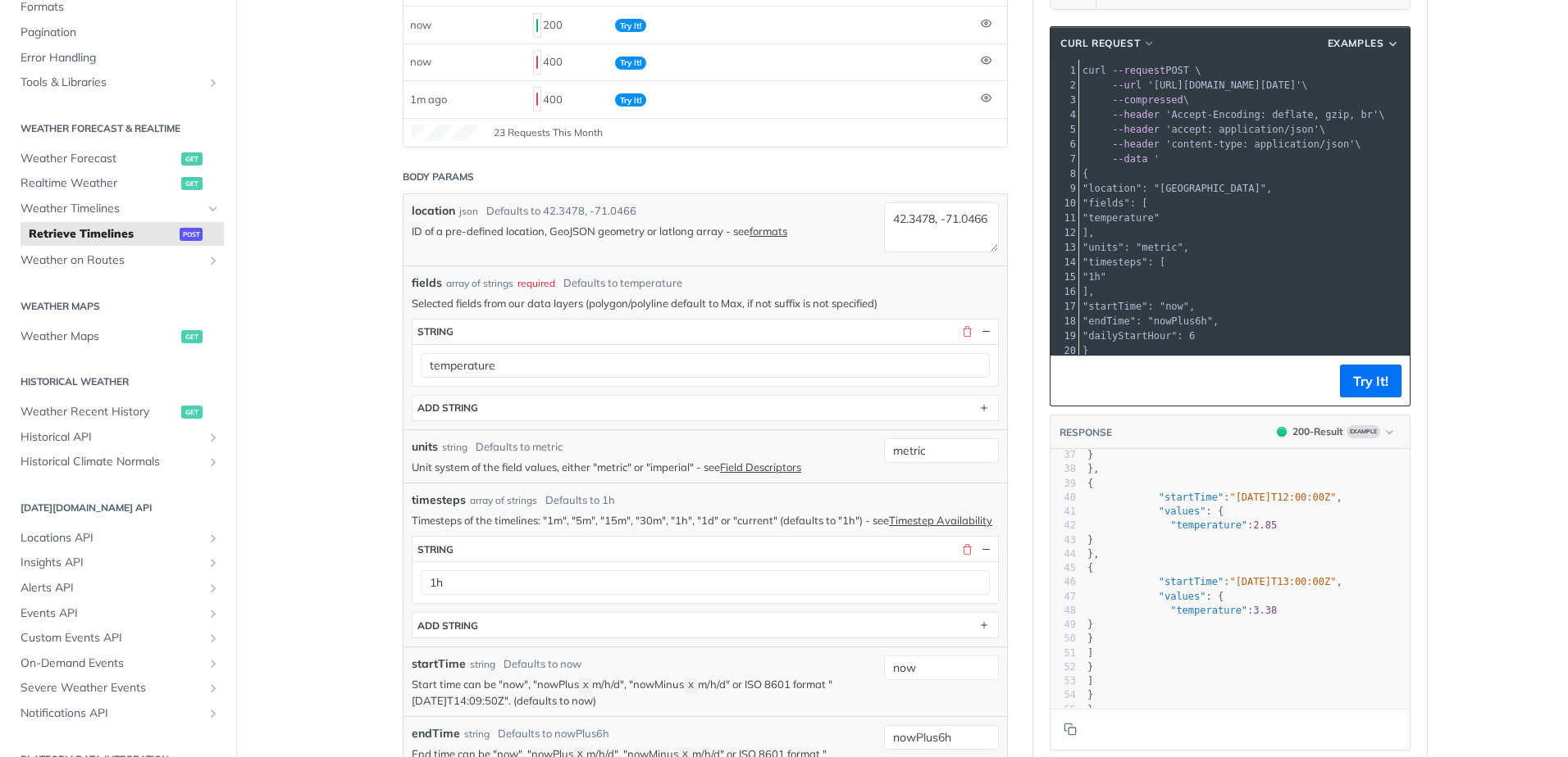
scroll to position [246, 0]
